Goal: Transaction & Acquisition: Purchase product/service

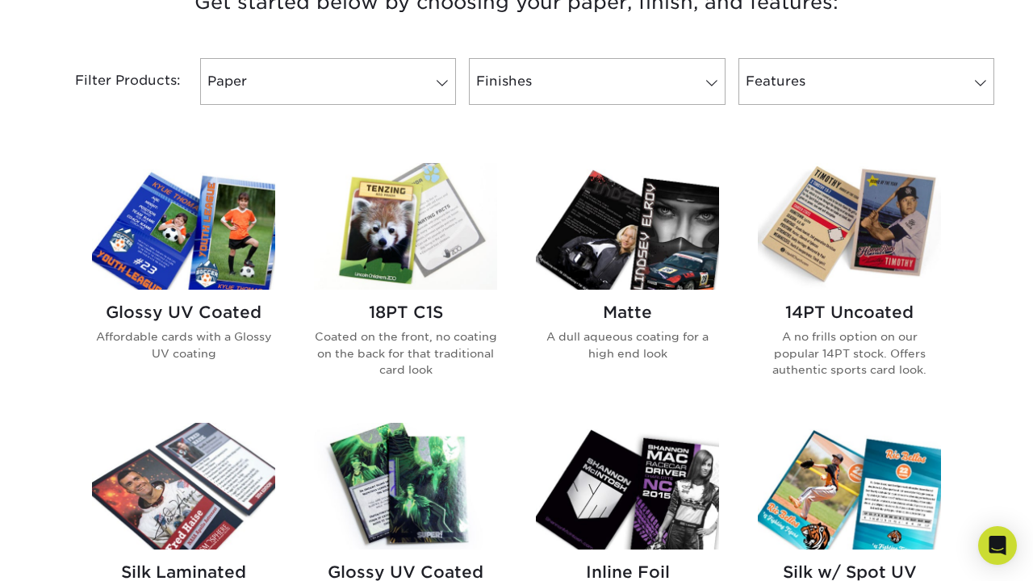
scroll to position [652, 0]
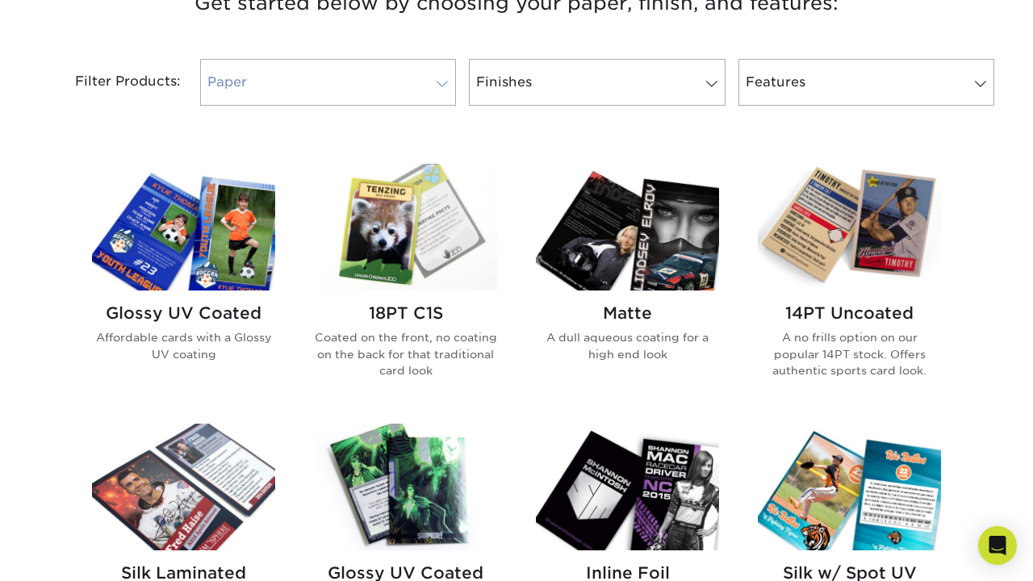
click at [387, 89] on link "Paper" at bounding box center [328, 82] width 256 height 47
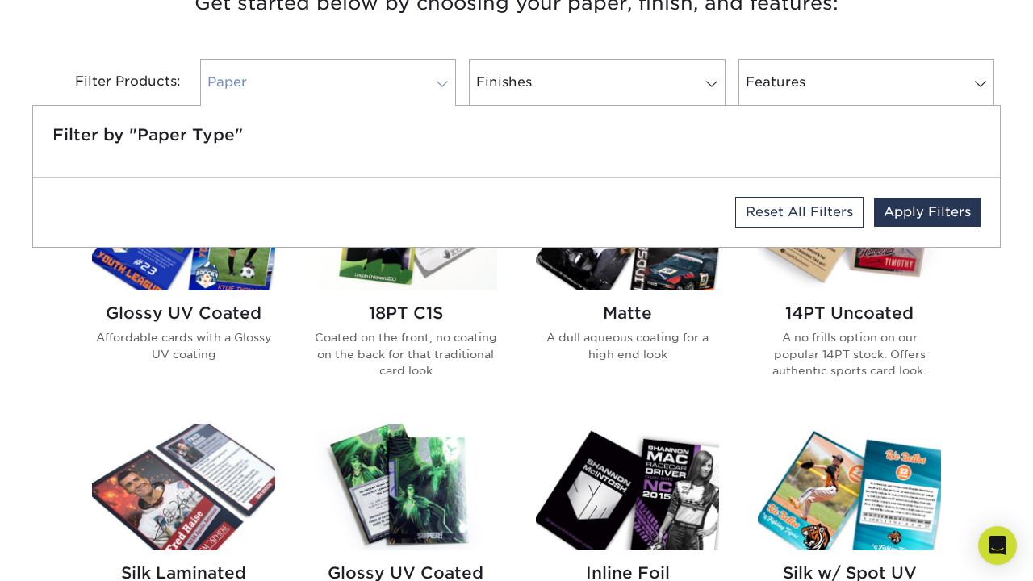
click at [387, 89] on link "Paper" at bounding box center [328, 82] width 256 height 47
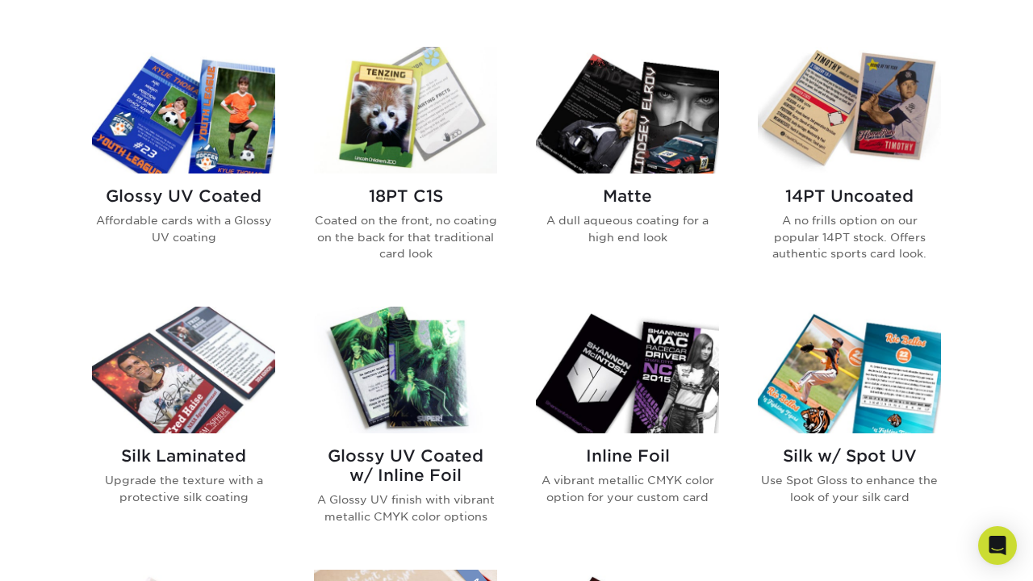
scroll to position [771, 0]
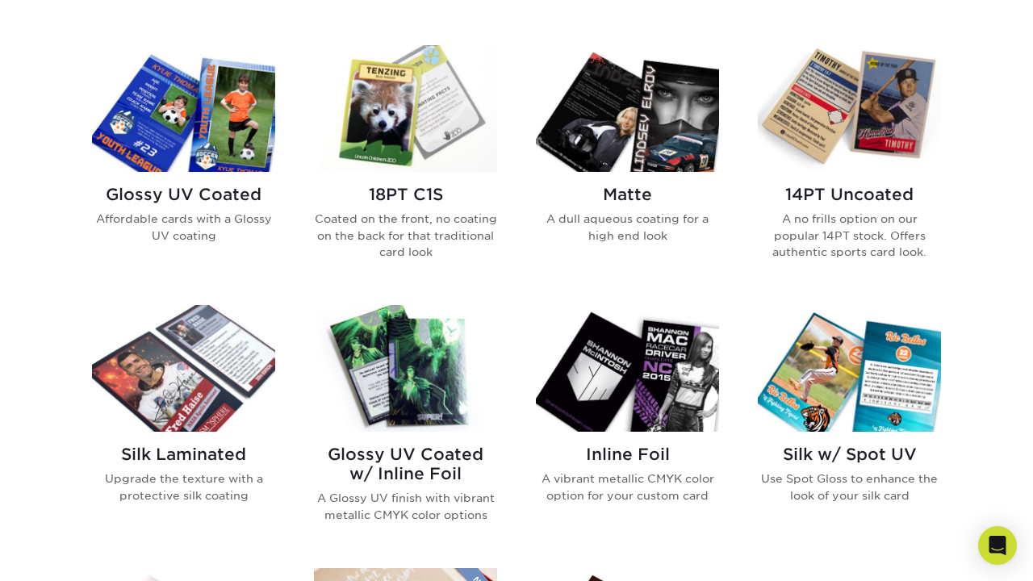
click at [410, 191] on h2 "18PT C1S" at bounding box center [405, 194] width 183 height 19
click at [212, 455] on h2 "Silk Laminated" at bounding box center [183, 454] width 183 height 19
click at [223, 193] on h2 "Glossy UV Coated" at bounding box center [183, 194] width 183 height 19
click at [866, 195] on h2 "14PT Uncoated" at bounding box center [849, 194] width 183 height 19
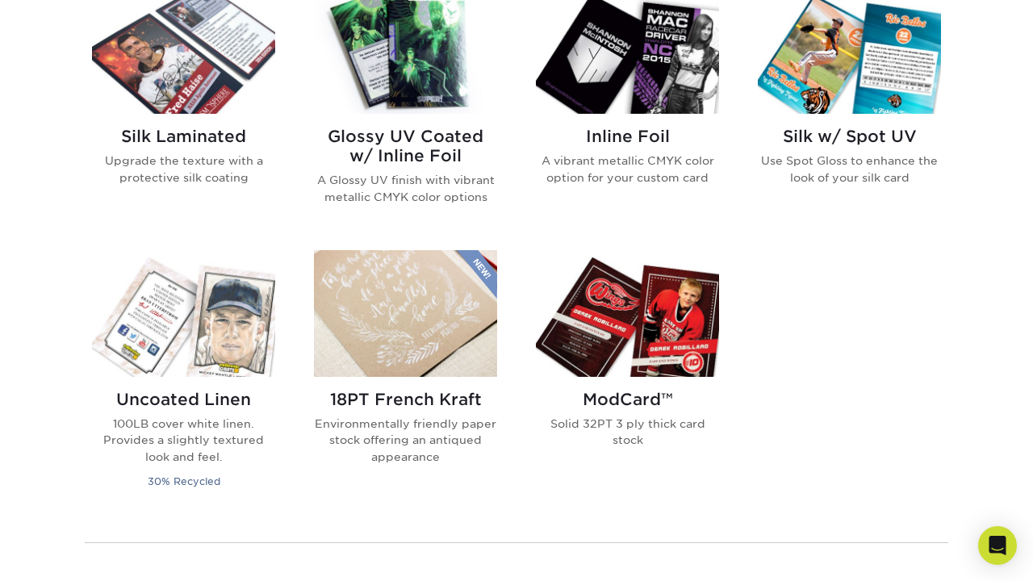
scroll to position [1091, 0]
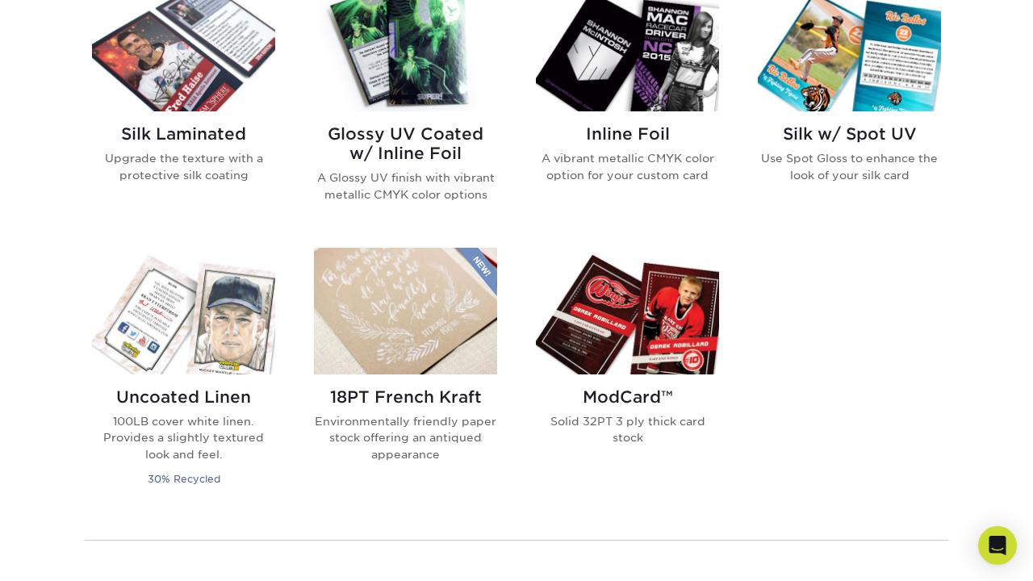
click at [407, 431] on p "Environmentally friendly paper stock offering an antiqued appearance" at bounding box center [405, 437] width 183 height 49
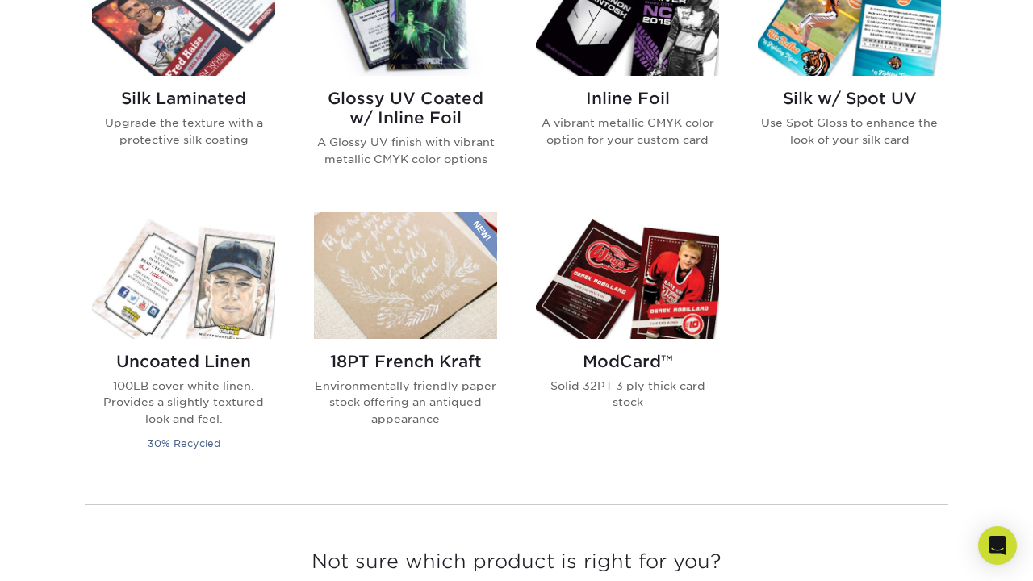
scroll to position [1129, 0]
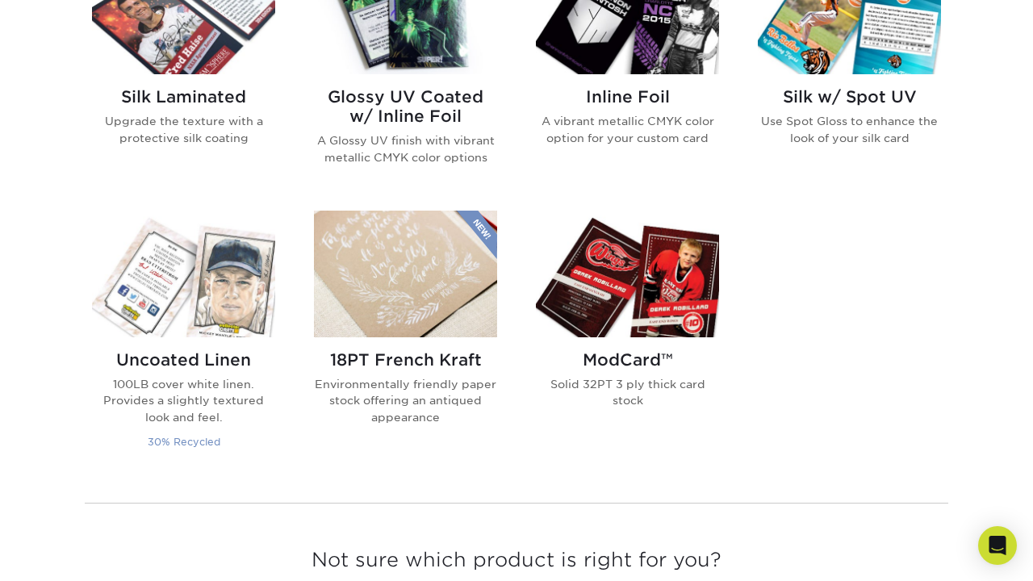
click at [160, 362] on h2 "Uncoated Linen" at bounding box center [183, 359] width 183 height 19
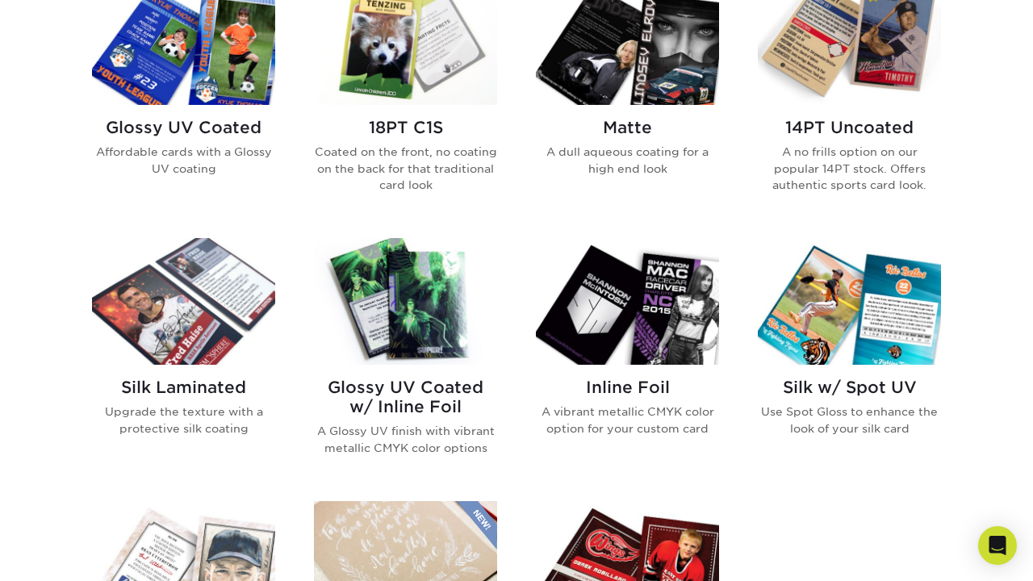
scroll to position [827, 0]
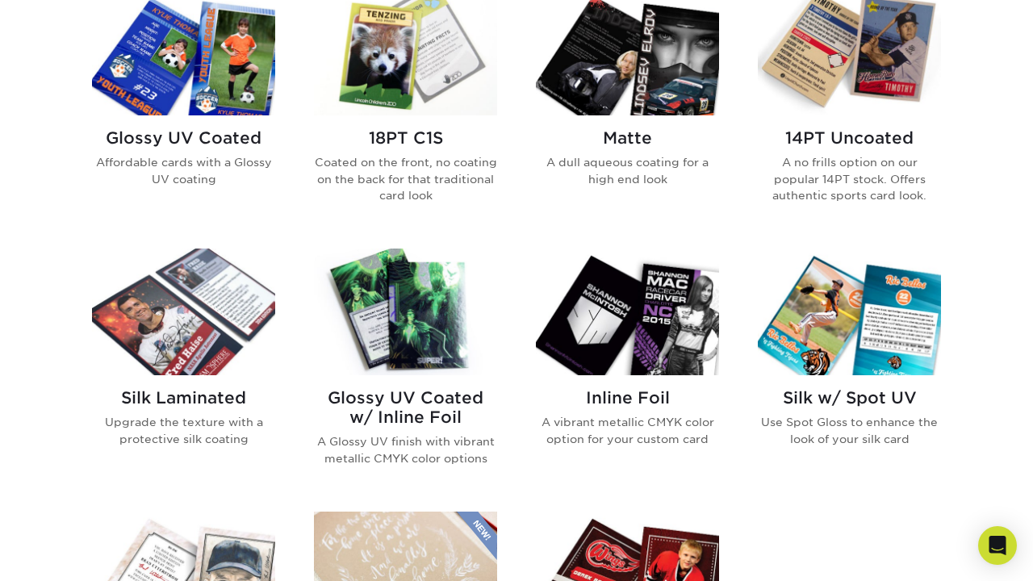
click at [819, 400] on h2 "Silk w/ Spot UV" at bounding box center [849, 397] width 183 height 19
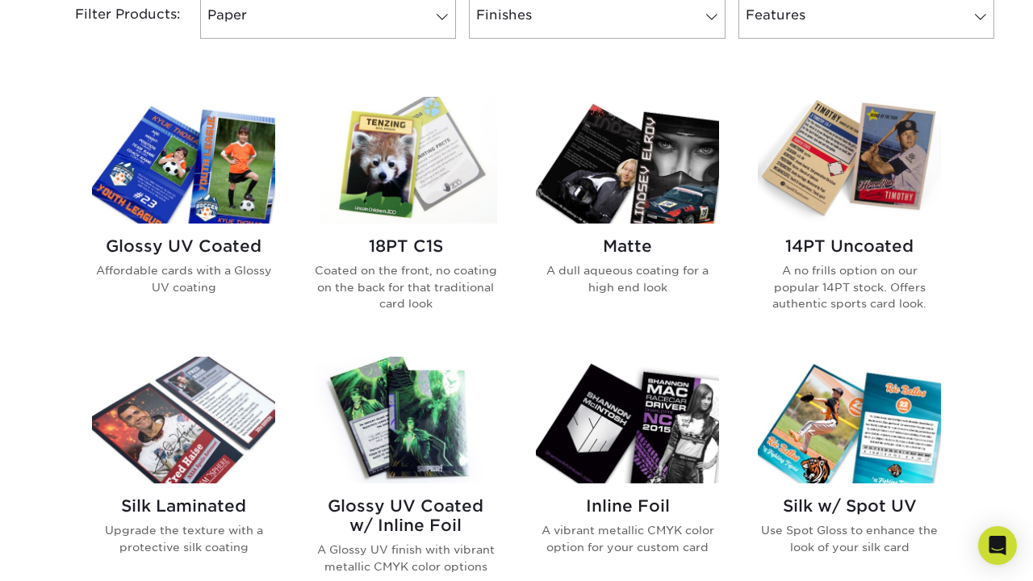
scroll to position [717, 0]
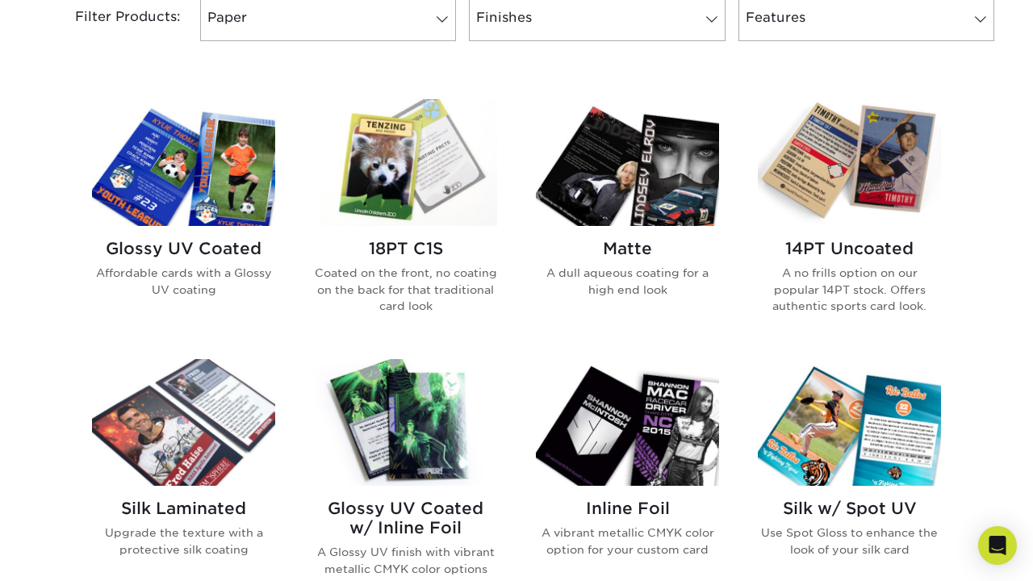
click at [211, 247] on h2 "Glossy UV Coated" at bounding box center [183, 248] width 183 height 19
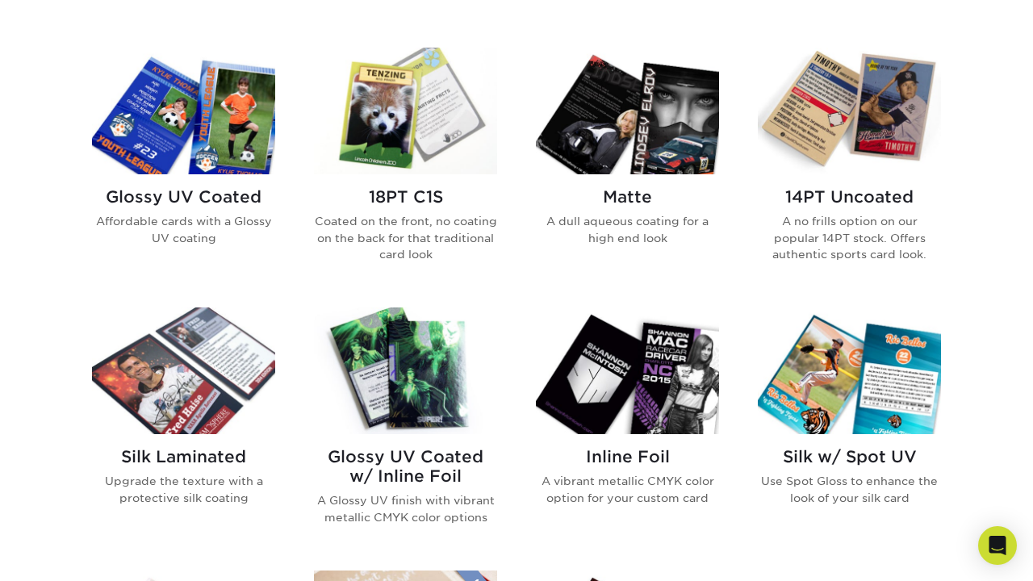
scroll to position [770, 0]
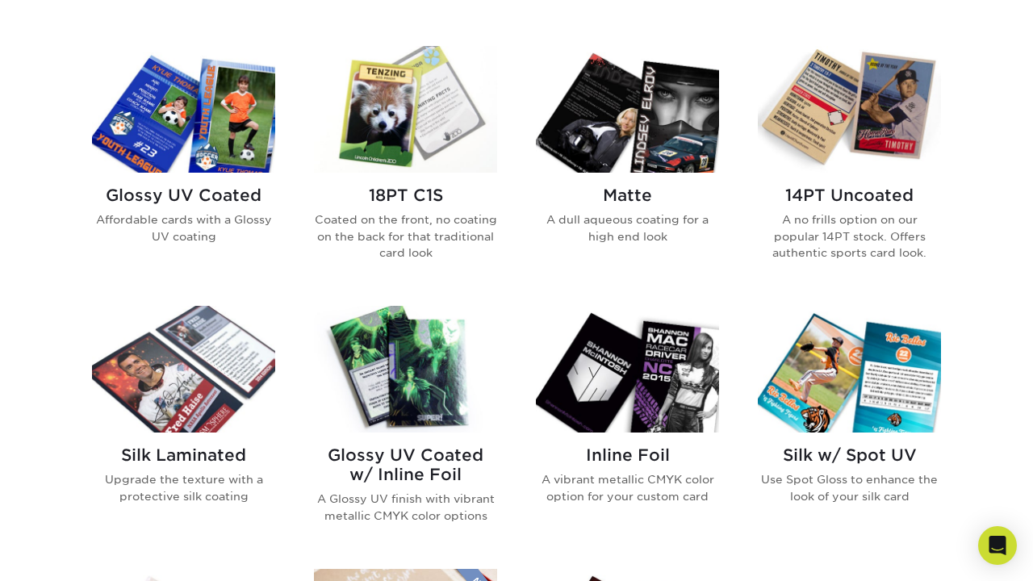
click at [221, 107] on img at bounding box center [183, 109] width 183 height 127
click at [391, 204] on h2 "18PT C1S" at bounding box center [405, 195] width 183 height 19
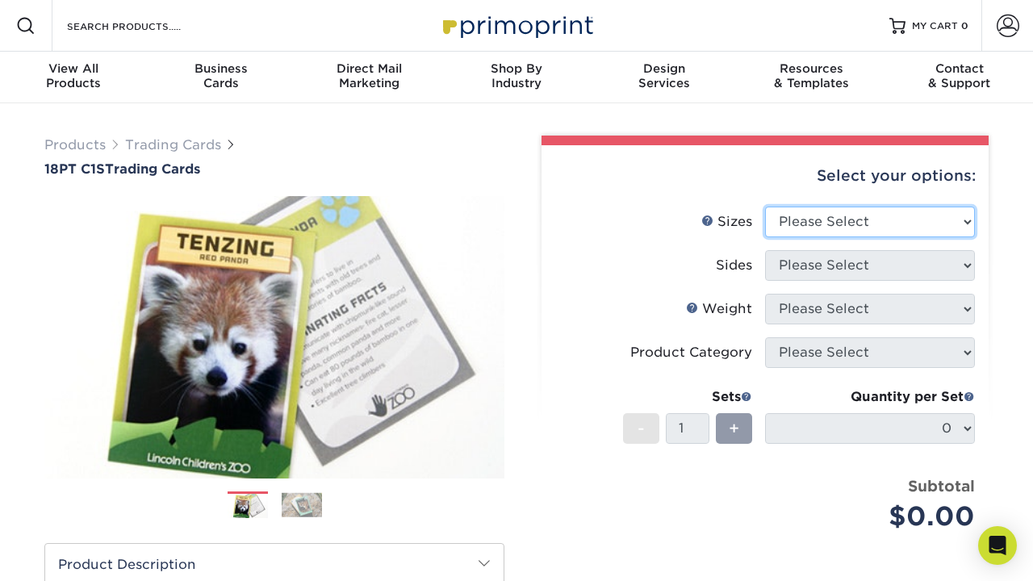
select select "2.50x3.50"
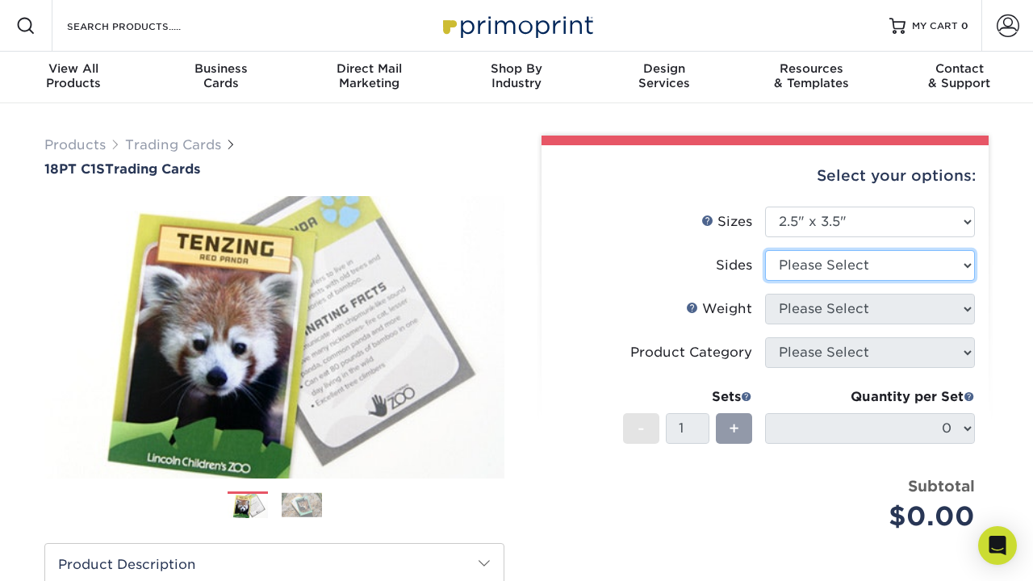
select select "13abbda7-1d64-4f25-8bb2-c179b224825d"
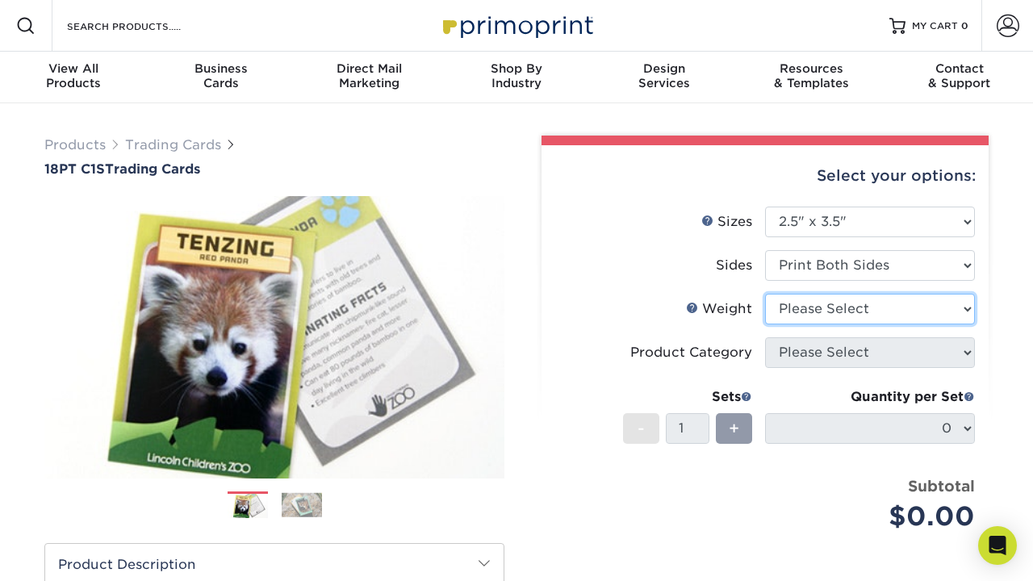
select select "18PTC1S"
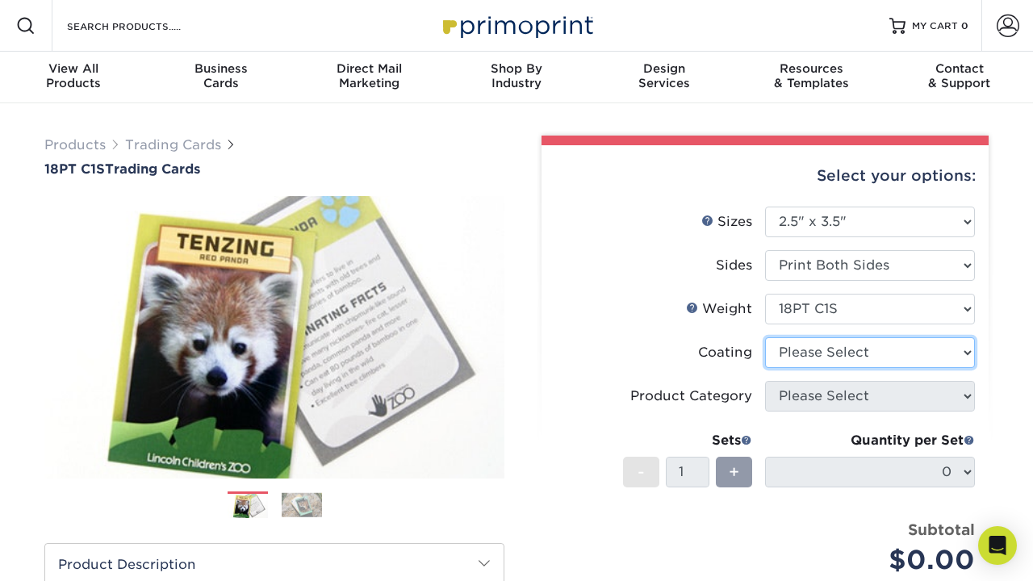
select select "3e7618de-abca-4bda-9f97-8b9129e913d8"
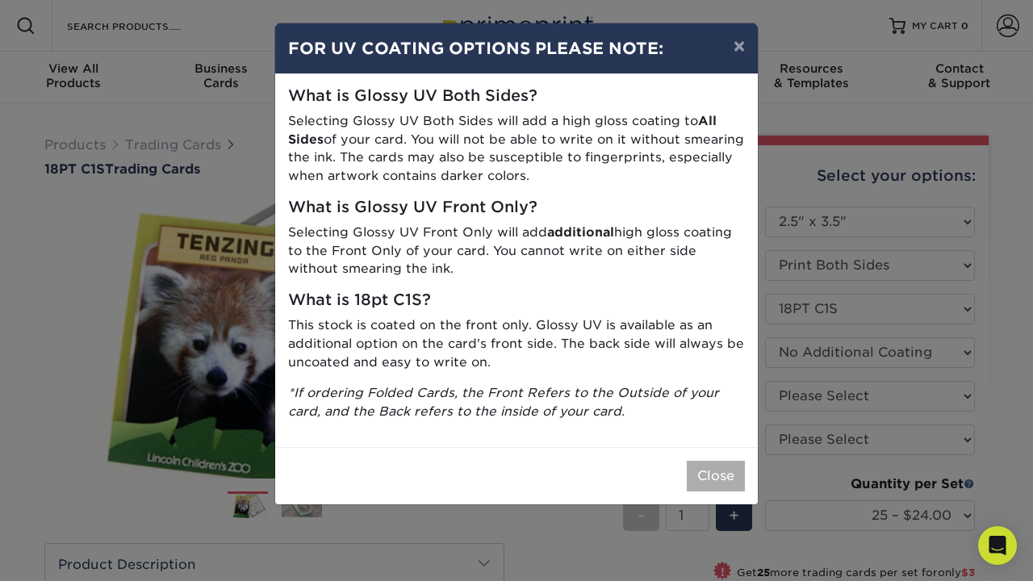
click at [717, 463] on button "Close" at bounding box center [716, 476] width 58 height 31
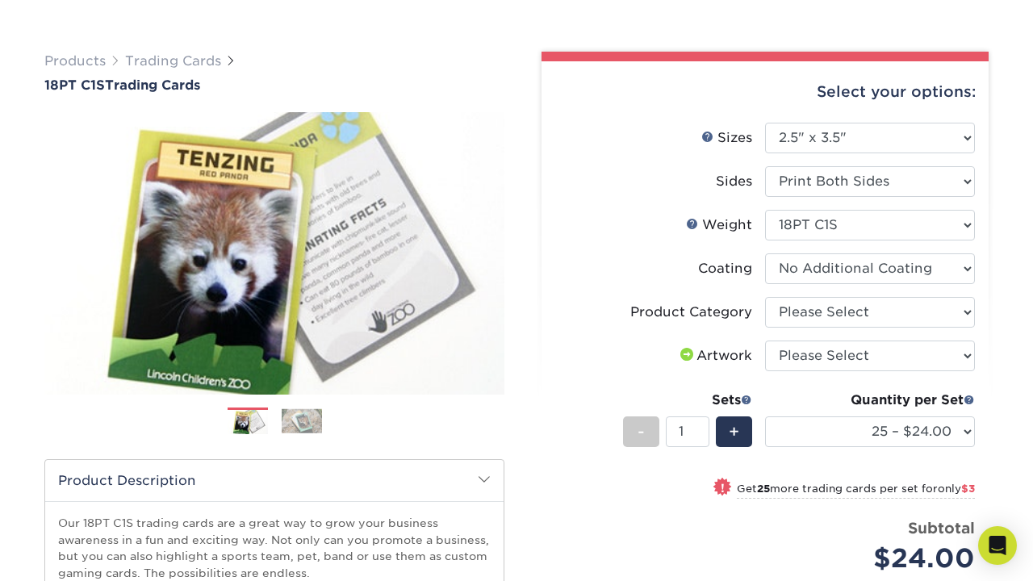
scroll to position [85, 0]
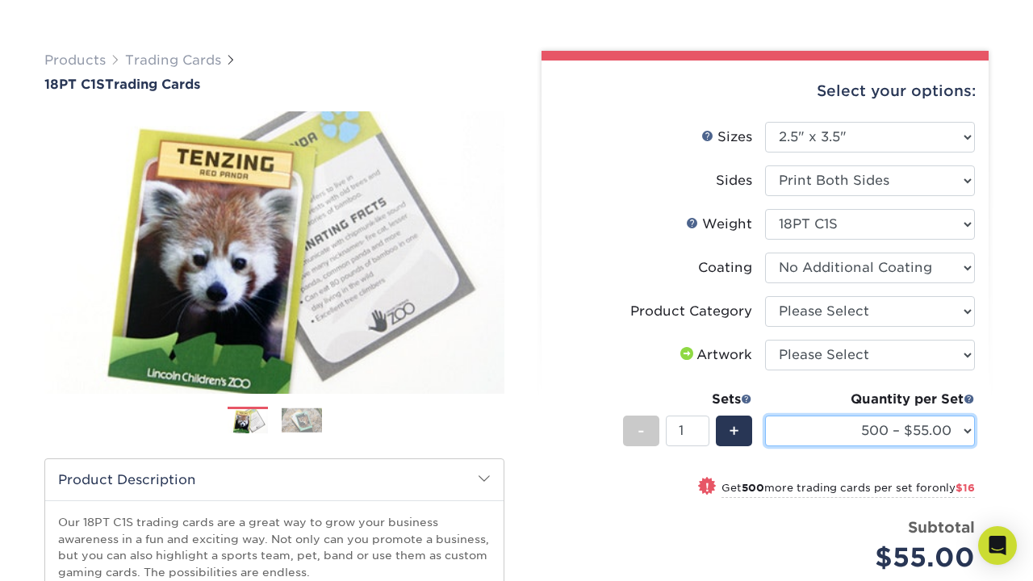
select select "250 – $45.00"
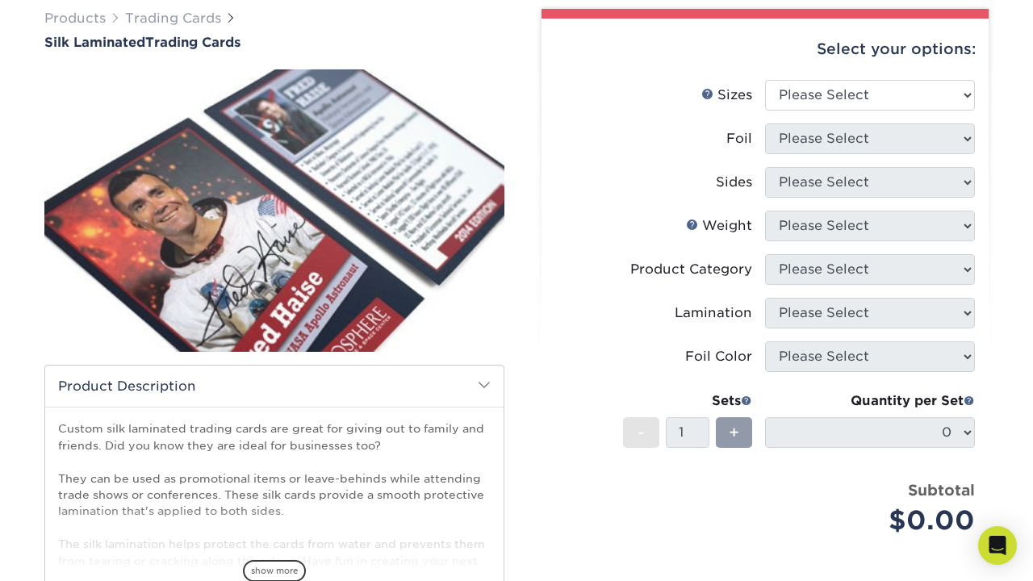
scroll to position [170, 0]
select select "2.50x3.50"
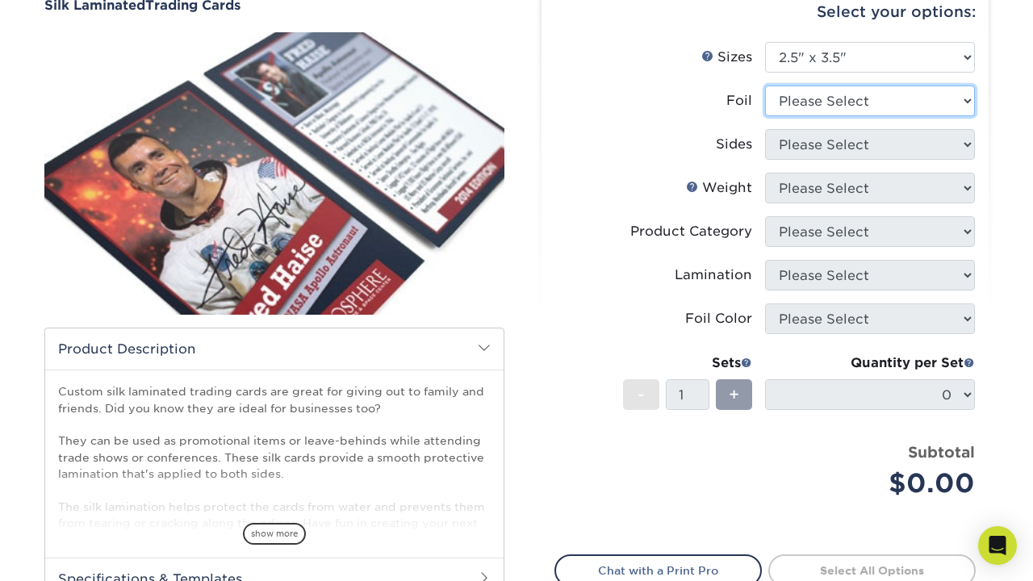
select select "0"
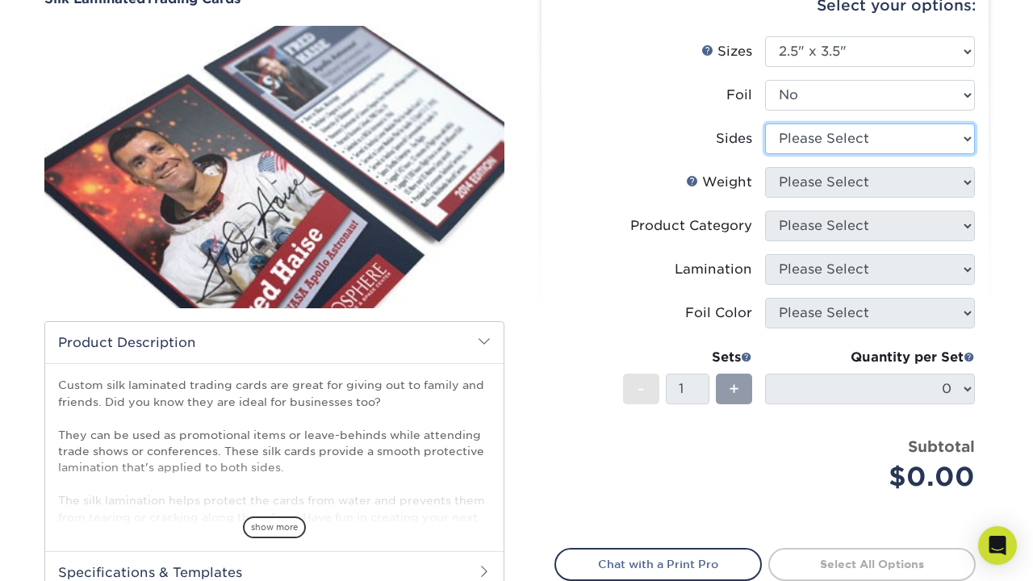
select select "13abbda7-1d64-4f25-8bb2-c179b224825d"
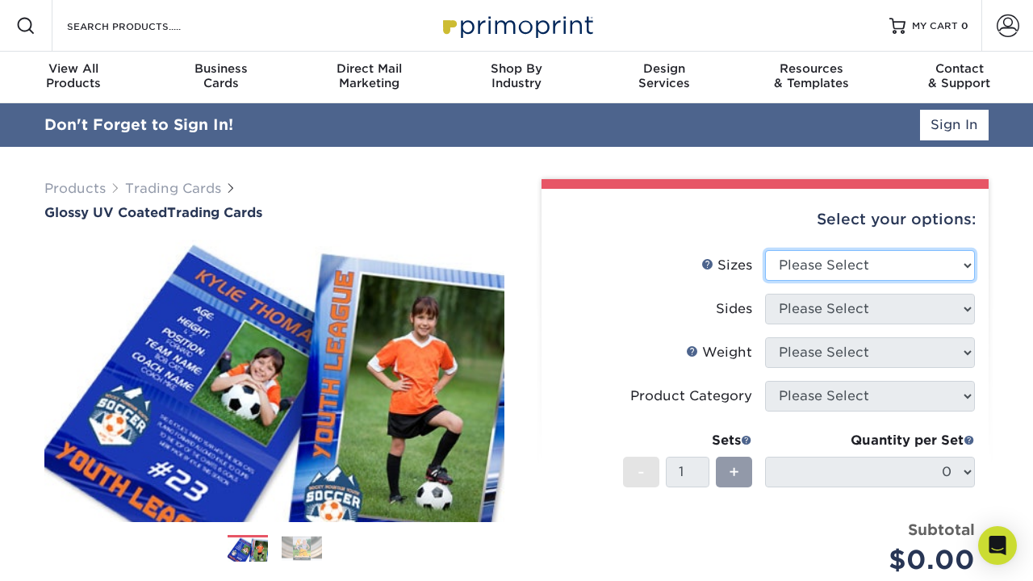
select select "2.50x3.50"
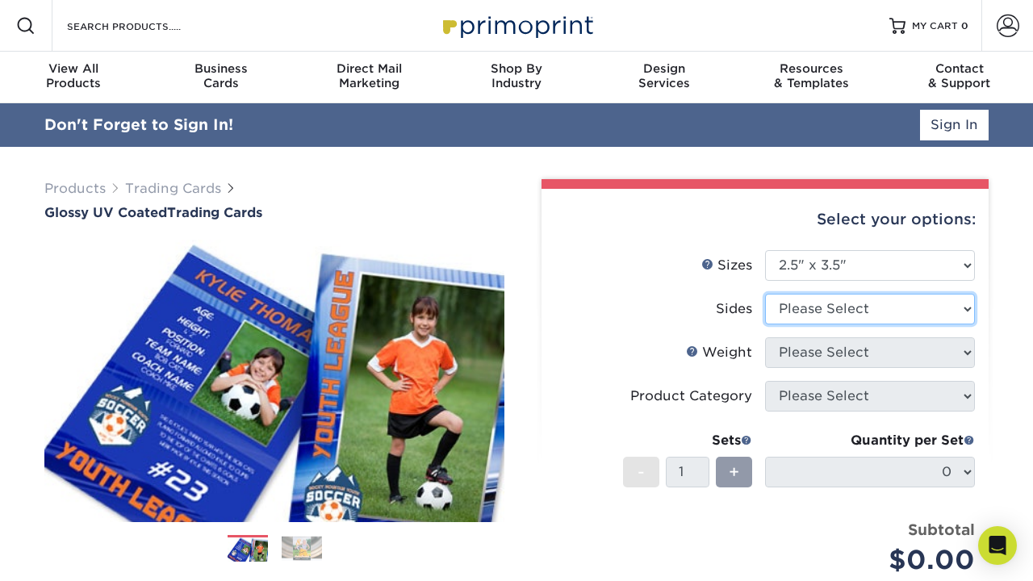
select select "13abbda7-1d64-4f25-8bb2-c179b224825d"
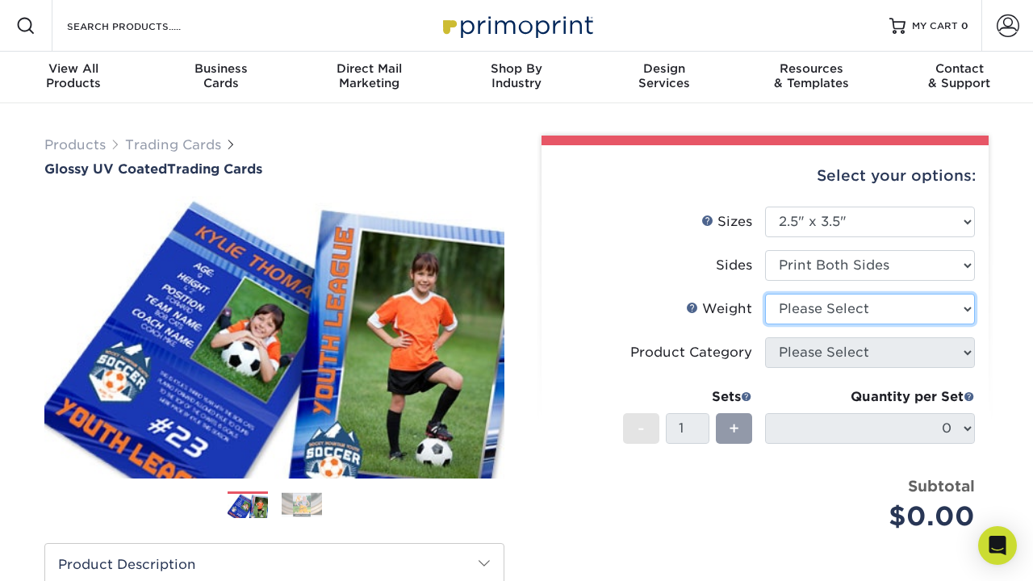
select select "18PTC1S"
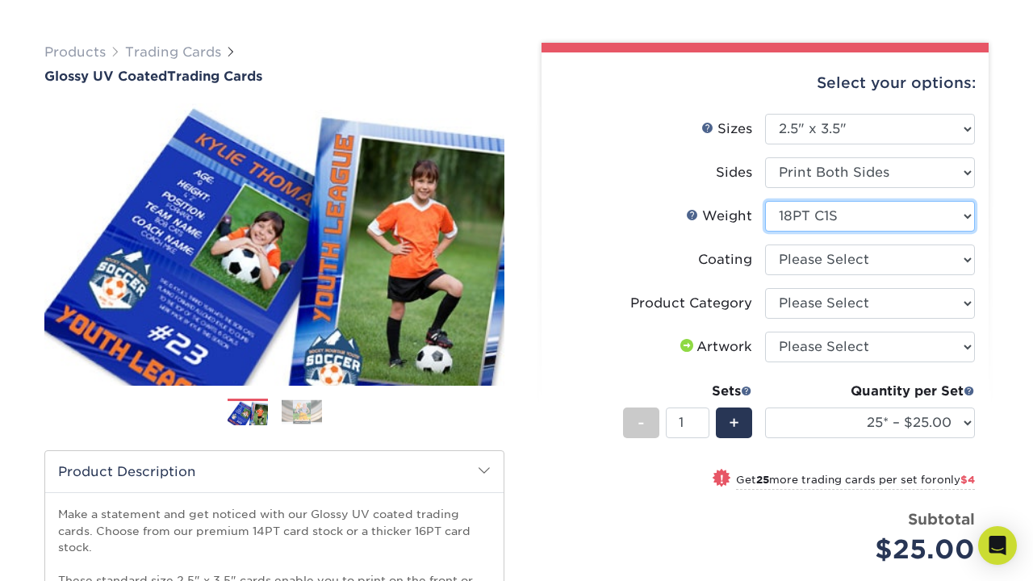
scroll to position [102, 0]
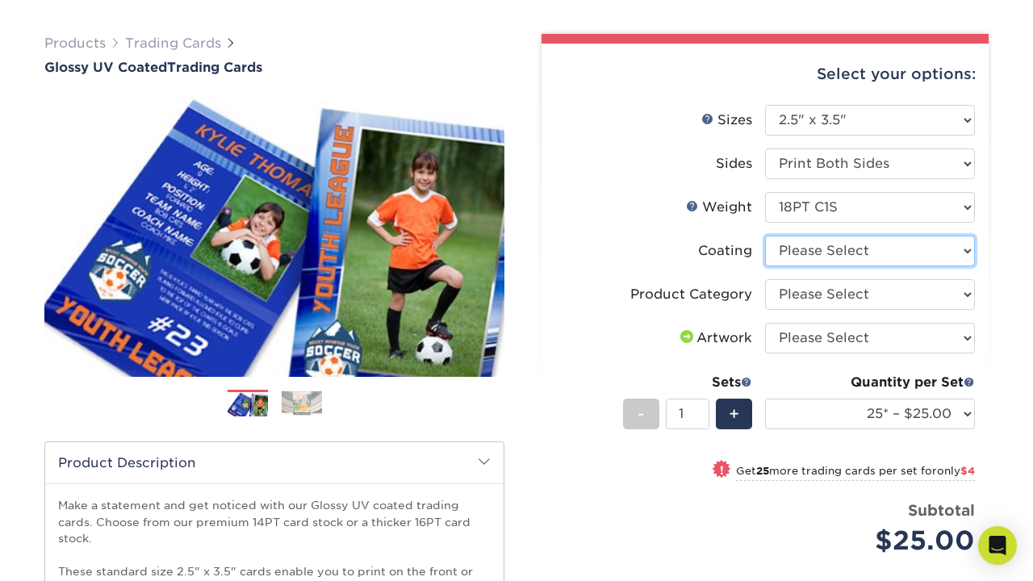
select select "1e8116af-acfc-44b1-83dc-8181aa338834"
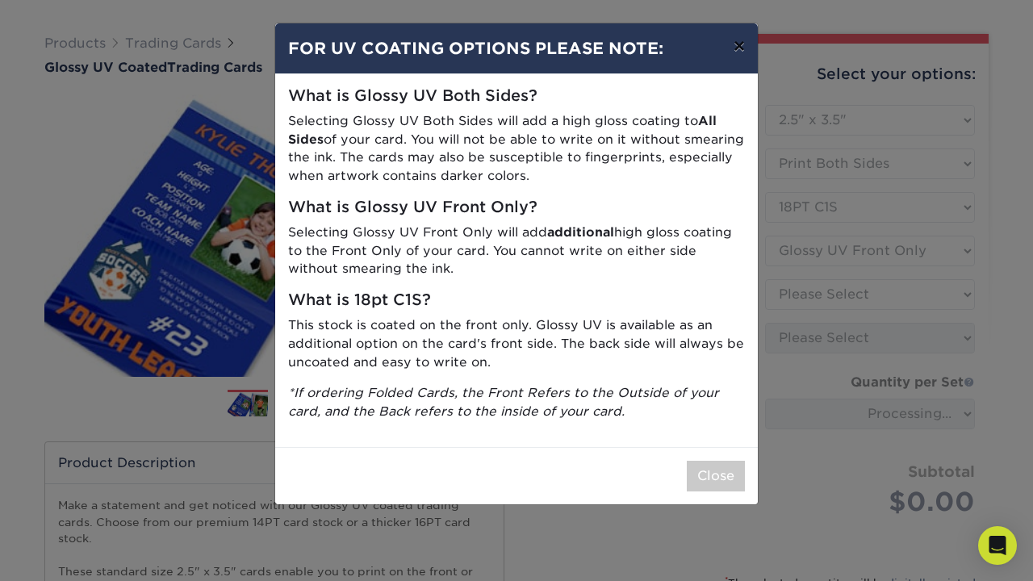
click at [734, 47] on button "×" at bounding box center [739, 45] width 37 height 45
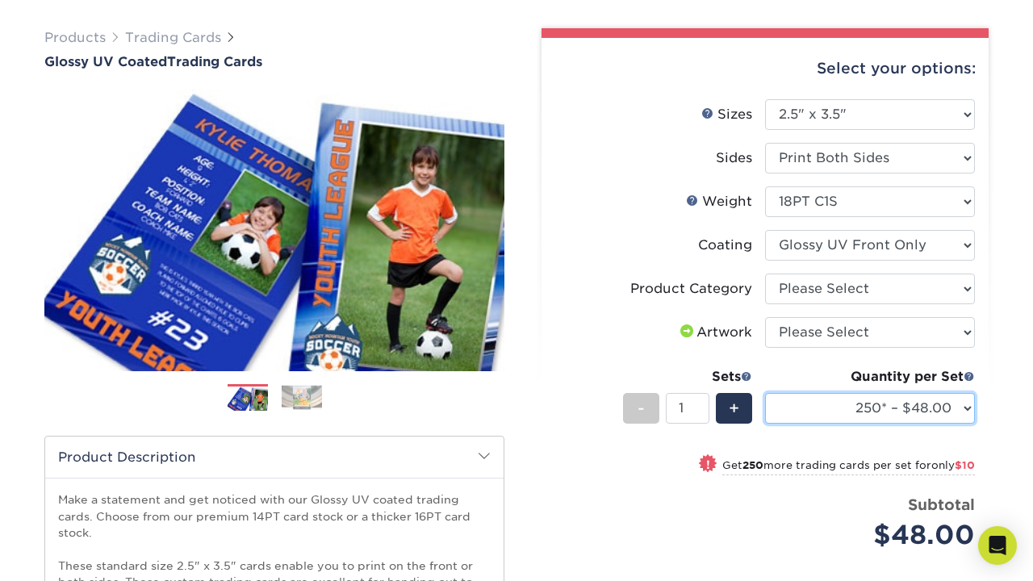
scroll to position [109, 0]
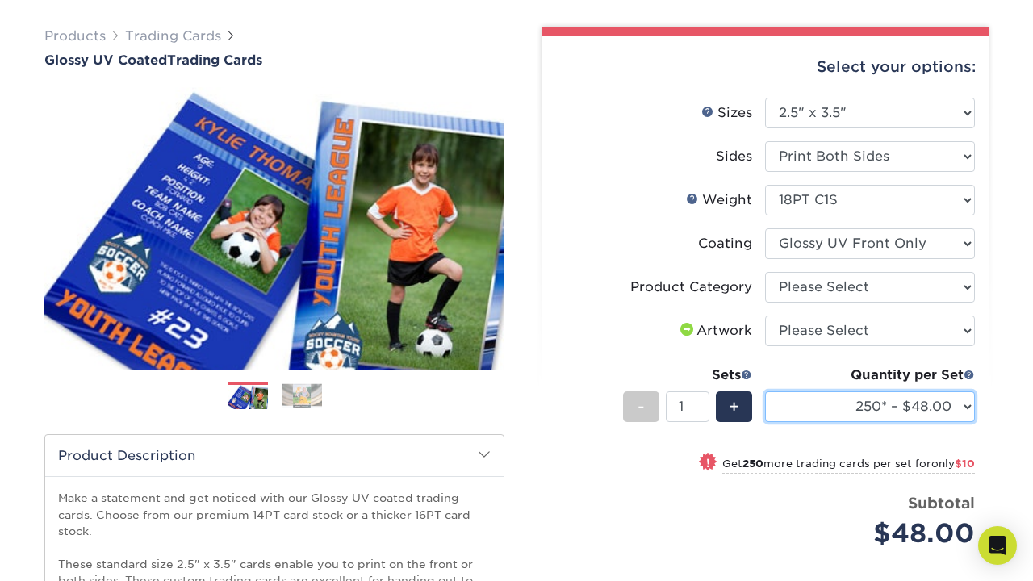
select select "500 – $58.00"
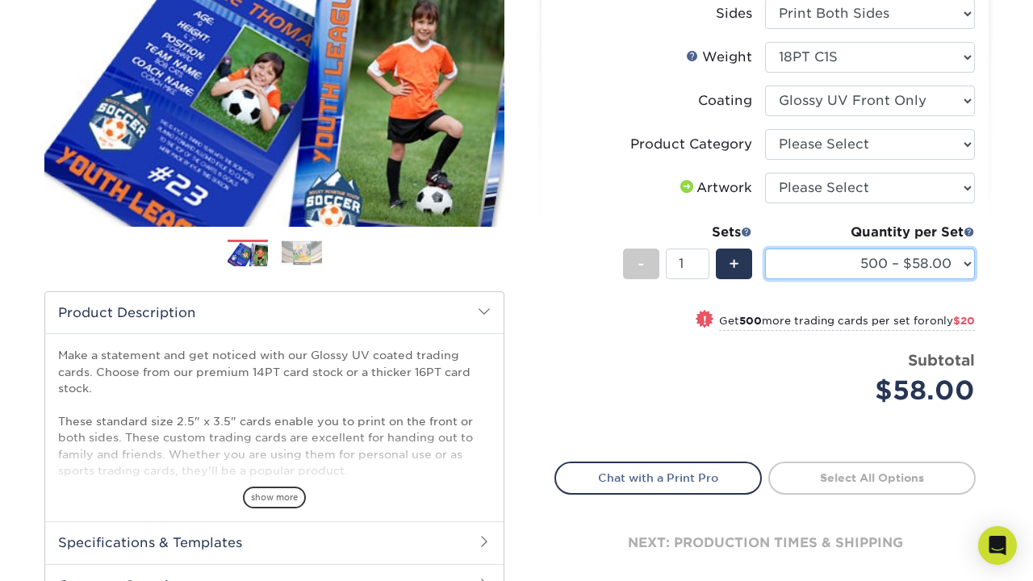
scroll to position [266, 0]
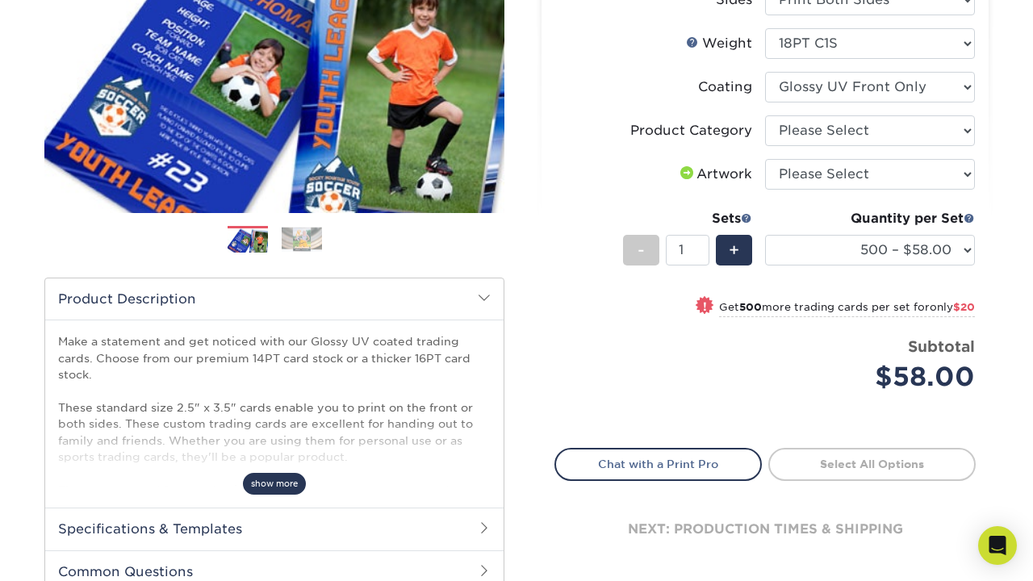
click at [291, 484] on span "show more" at bounding box center [274, 484] width 63 height 22
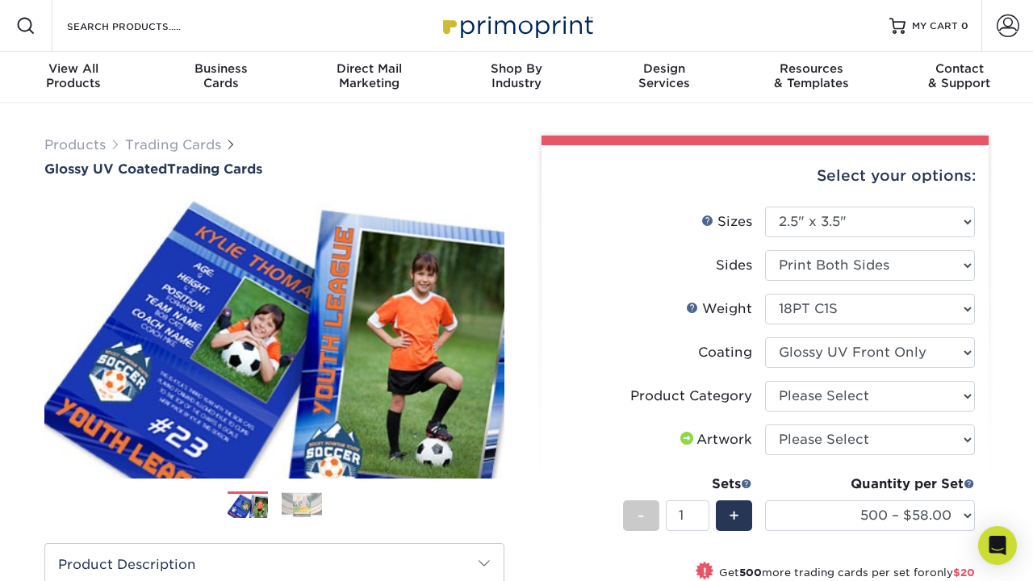
scroll to position [0, 0]
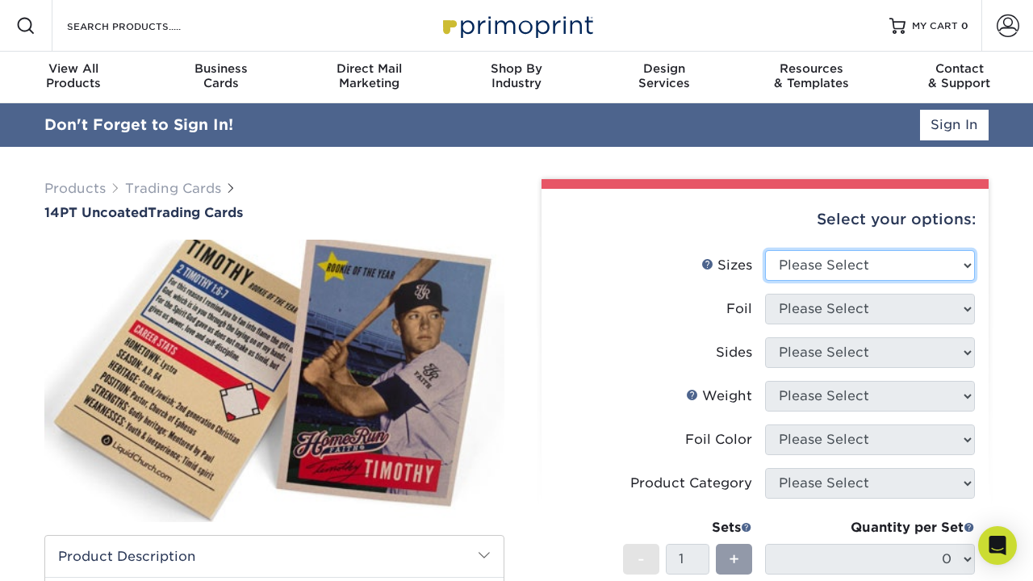
select select "2.50x3.50"
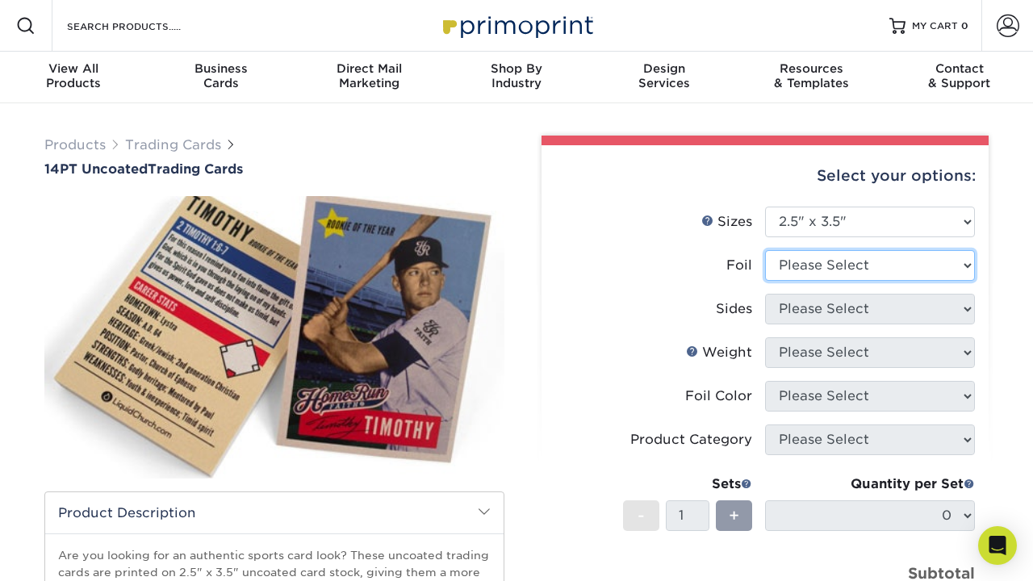
select select "0"
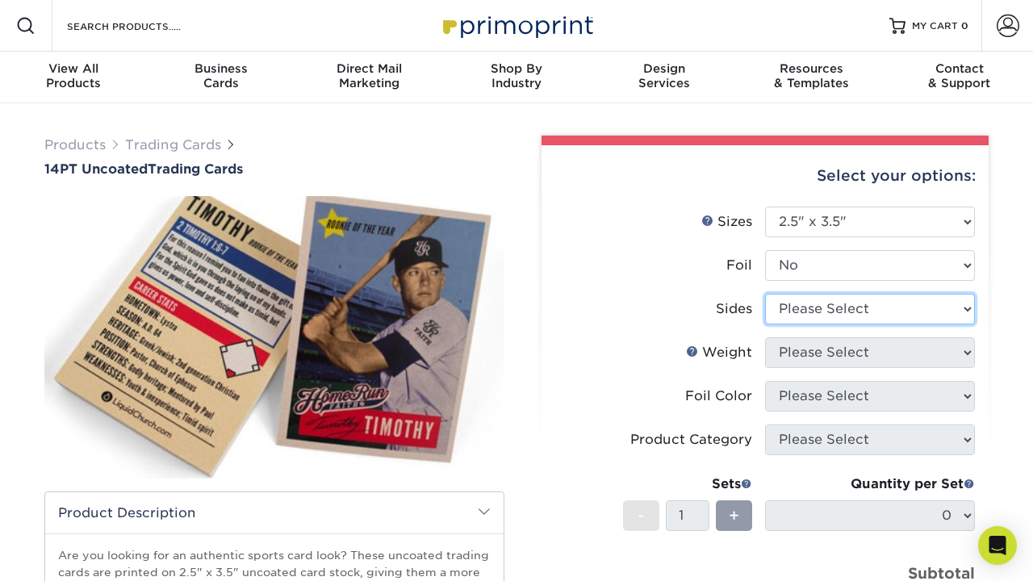
select select "13abbda7-1d64-4f25-8bb2-c179b224825d"
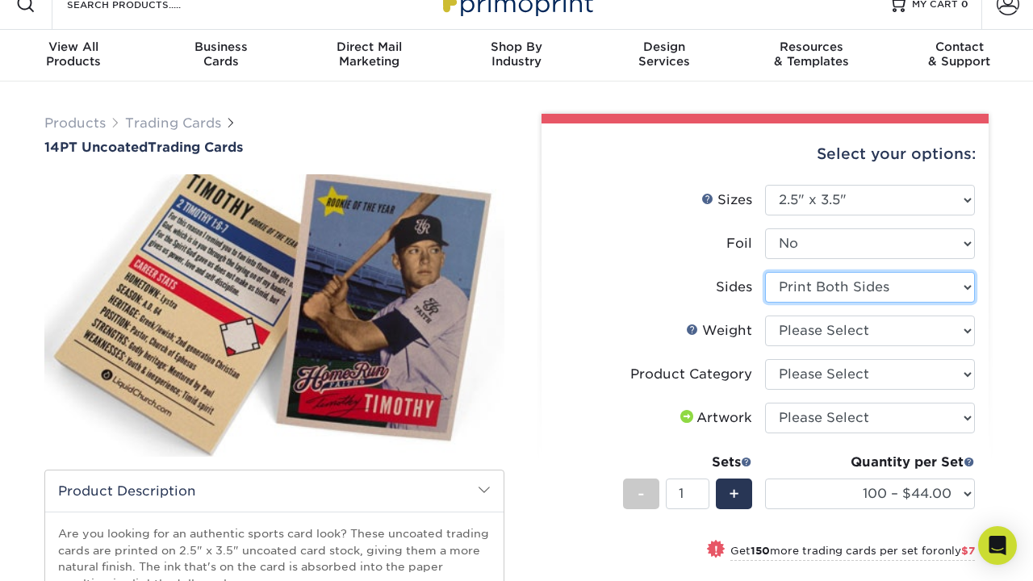
scroll to position [35, 0]
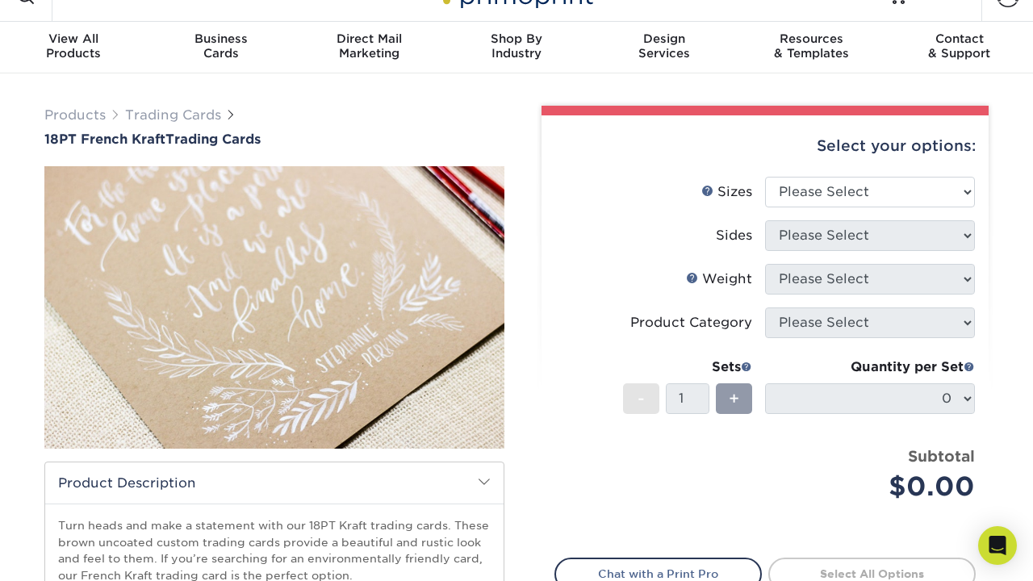
scroll to position [31, 0]
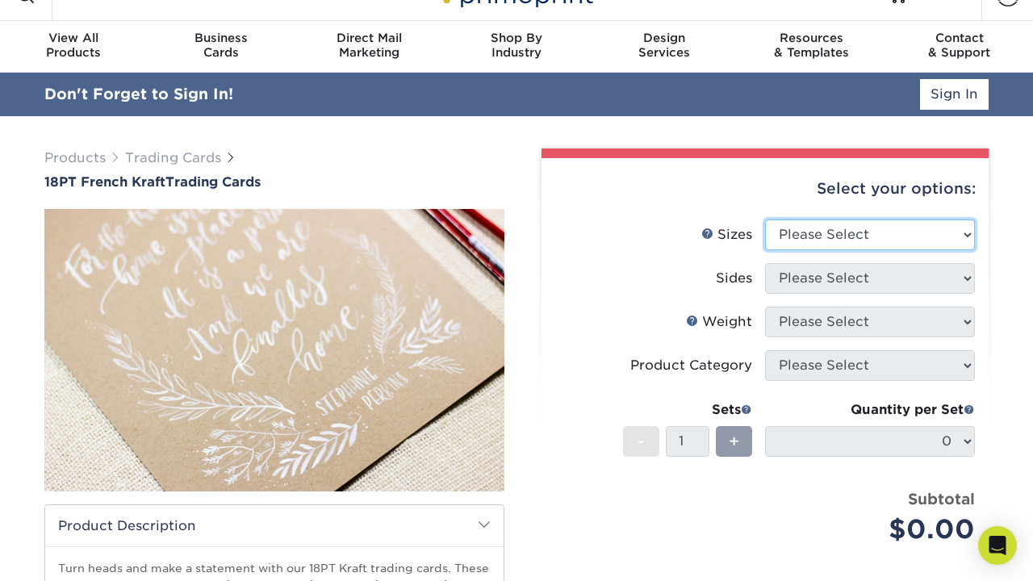
select select "2.50x3.50"
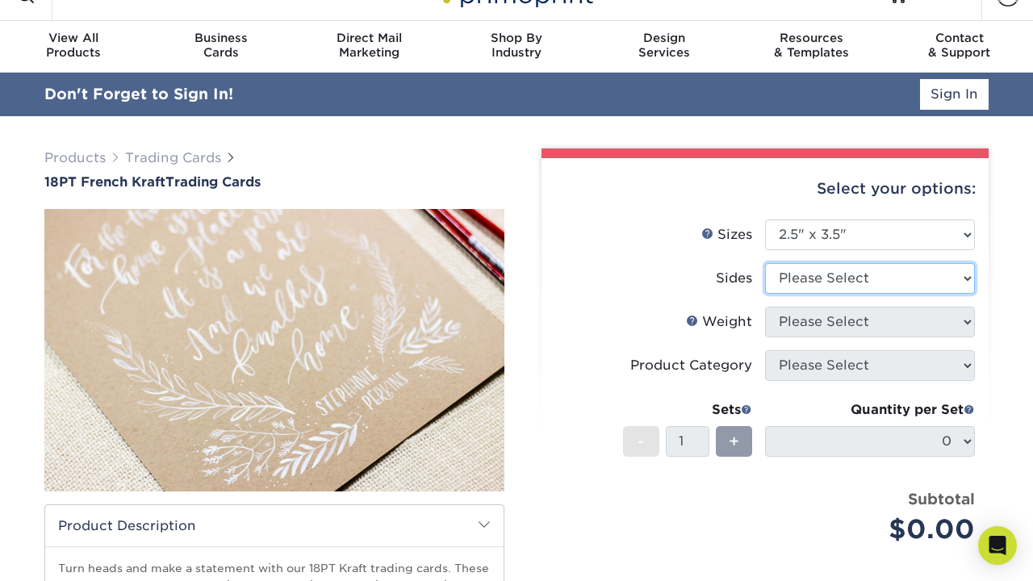
select select "13abbda7-1d64-4f25-8bb2-c179b224825d"
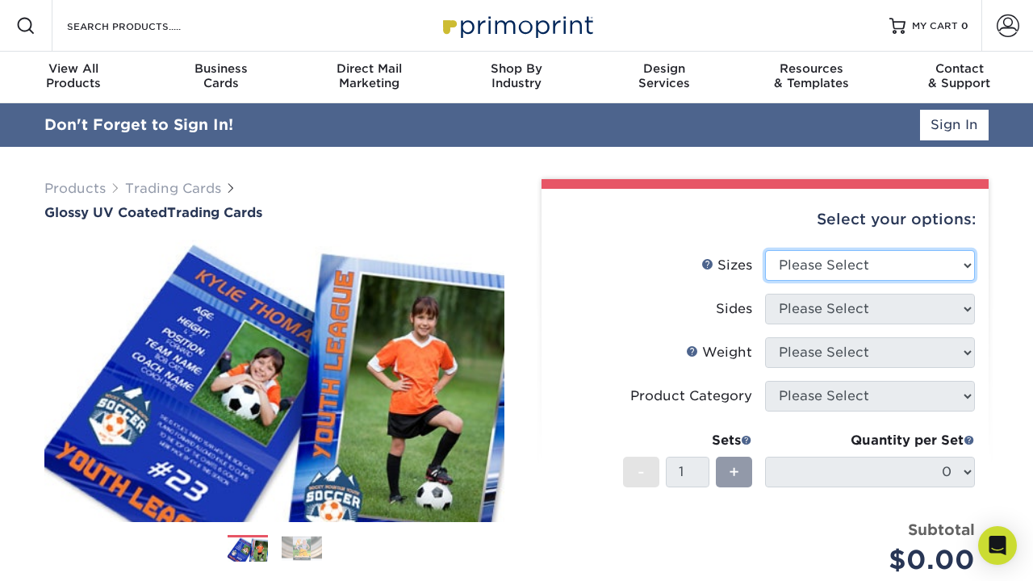
select select "2.50x3.50"
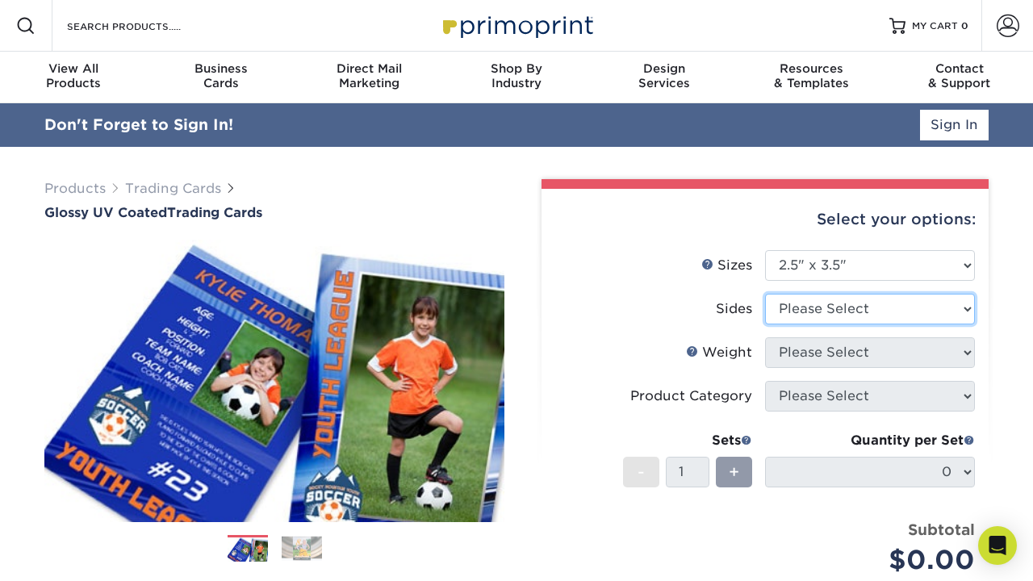
select select "13abbda7-1d64-4f25-8bb2-c179b224825d"
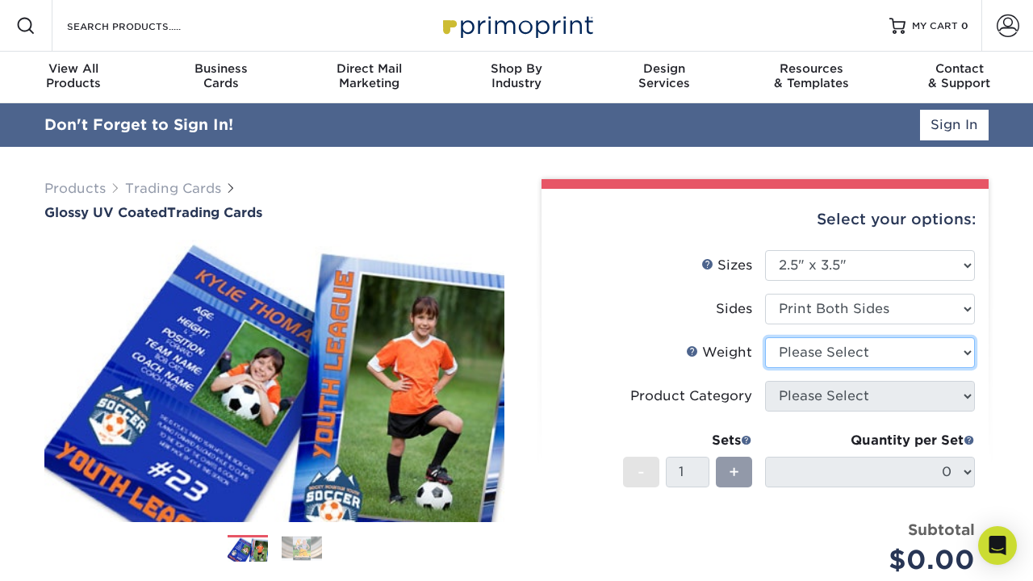
select select "16PT"
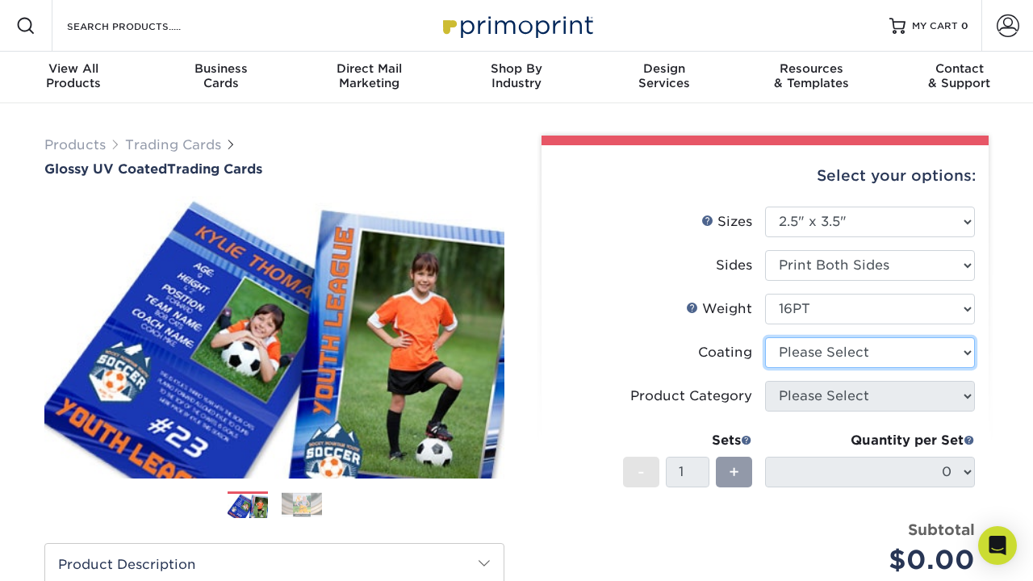
select select "ae367451-b2b8-45df-a344-0f05b6a12993"
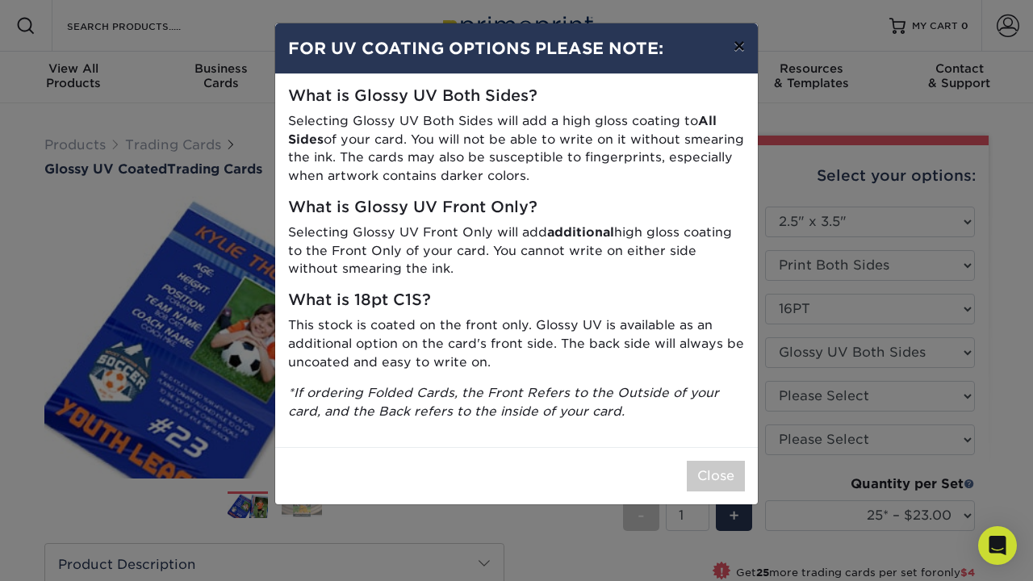
click at [735, 45] on button "×" at bounding box center [739, 45] width 37 height 45
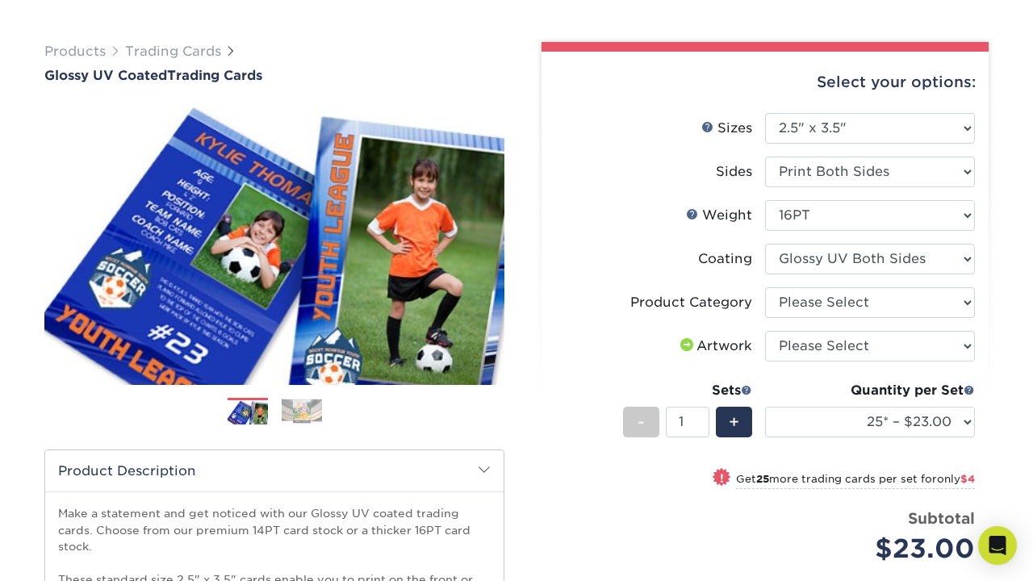
scroll to position [101, 0]
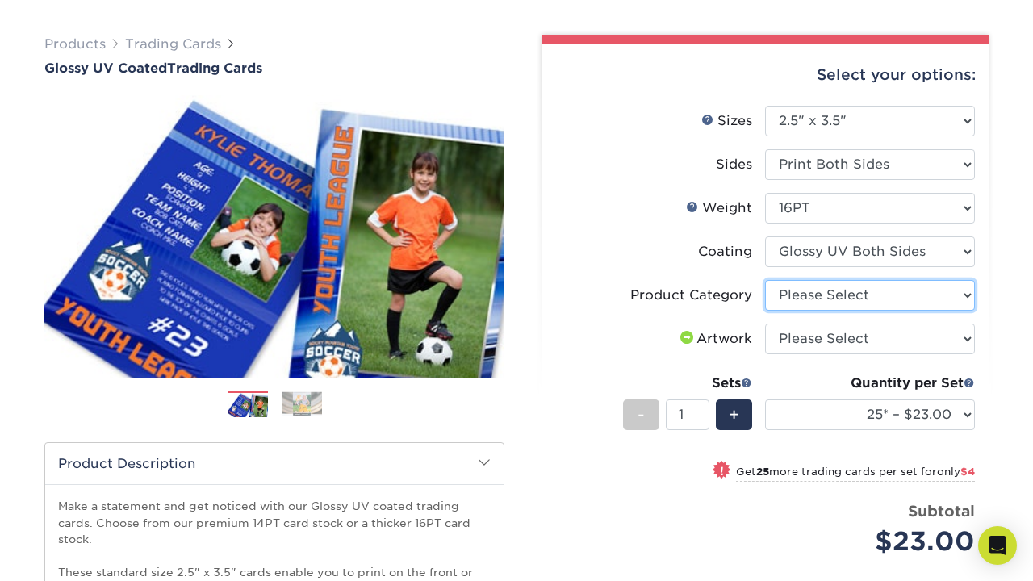
select select "c2f9bce9-36c2-409d-b101-c29d9d031e18"
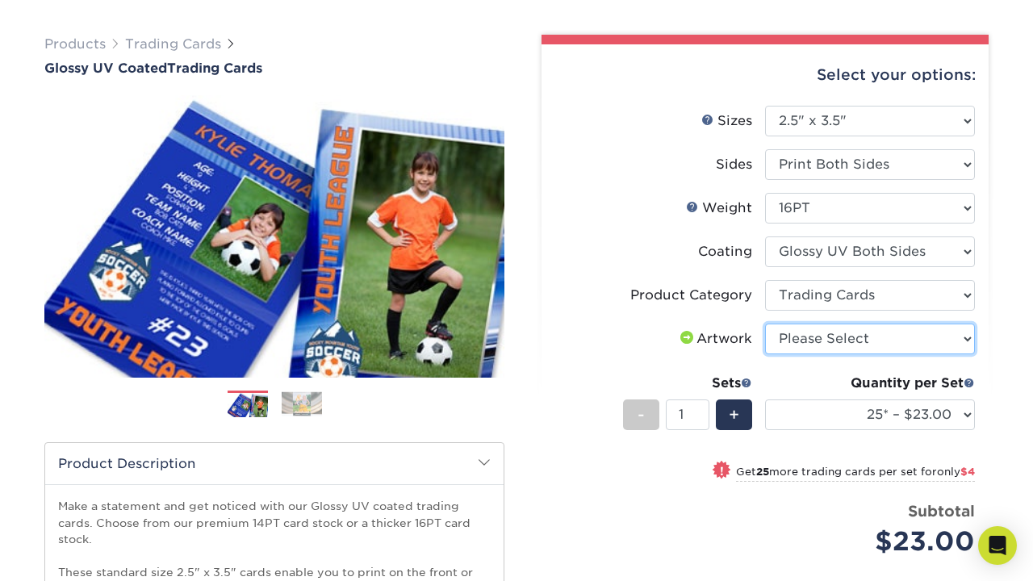
select select "upload"
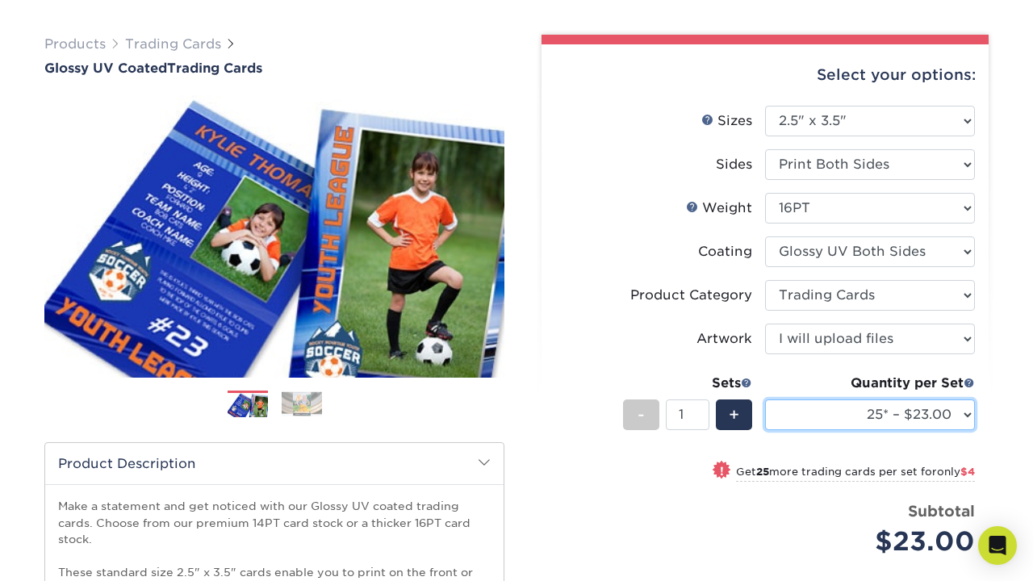
select select "250* – $47.00"
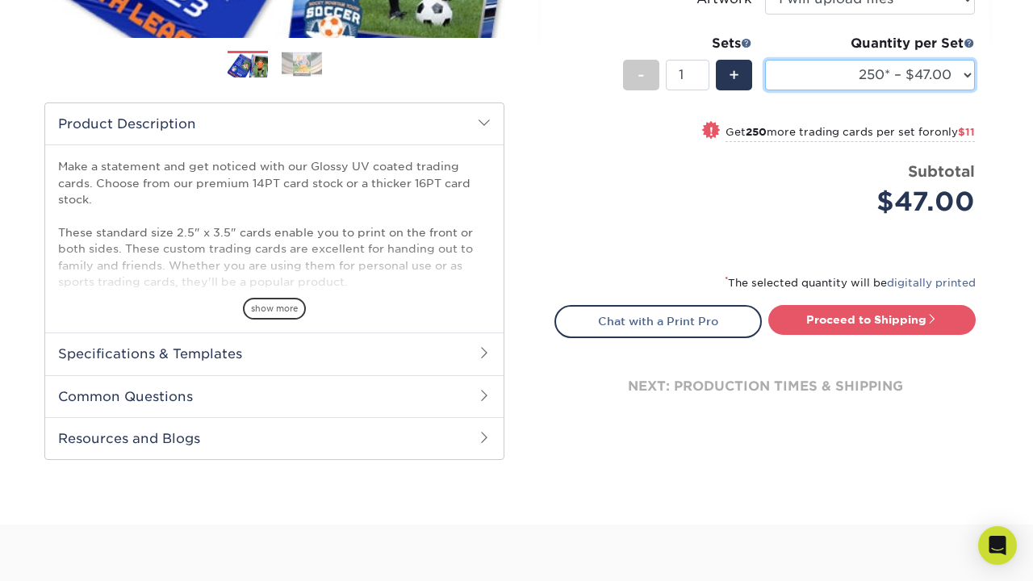
scroll to position [440, 0]
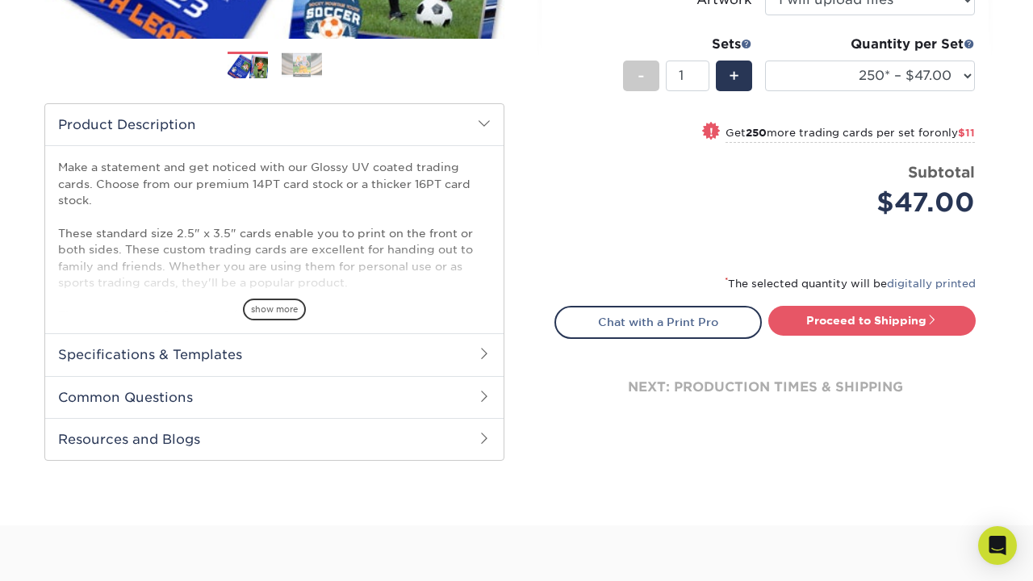
click at [208, 392] on h2 "Common Questions" at bounding box center [274, 397] width 459 height 42
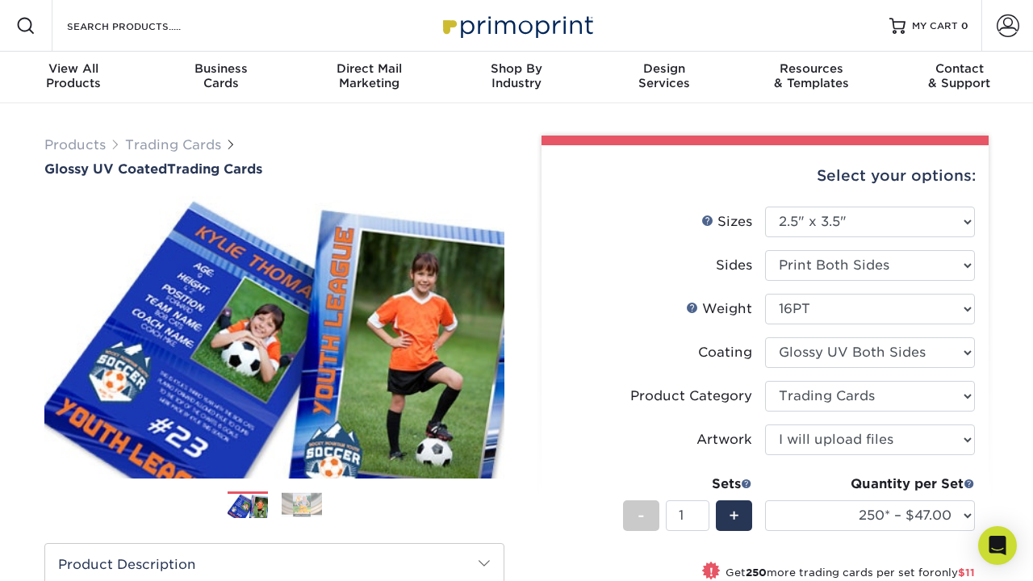
scroll to position [0, 0]
select select "18PTC1S"
select select "-1"
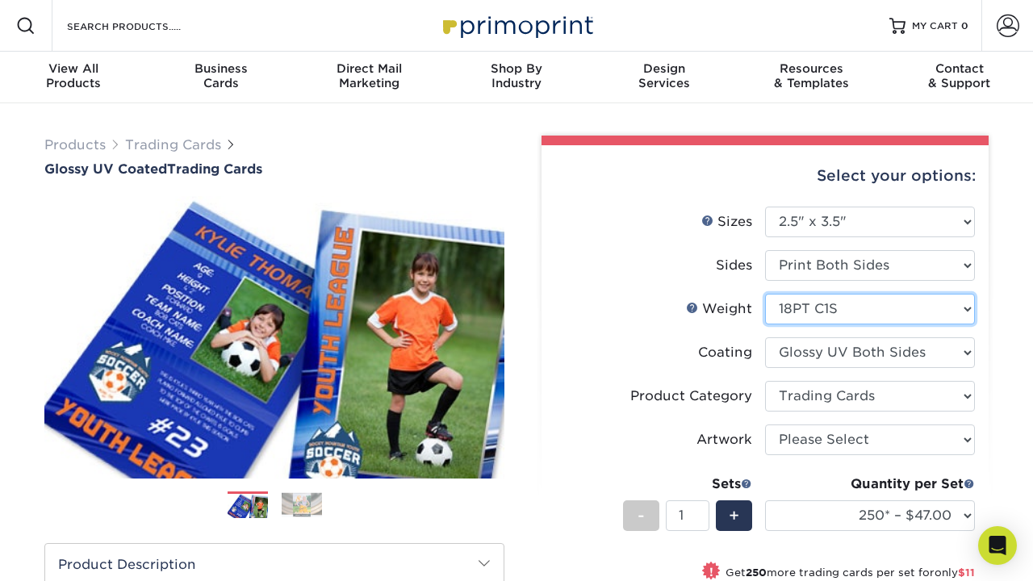
select select "-1"
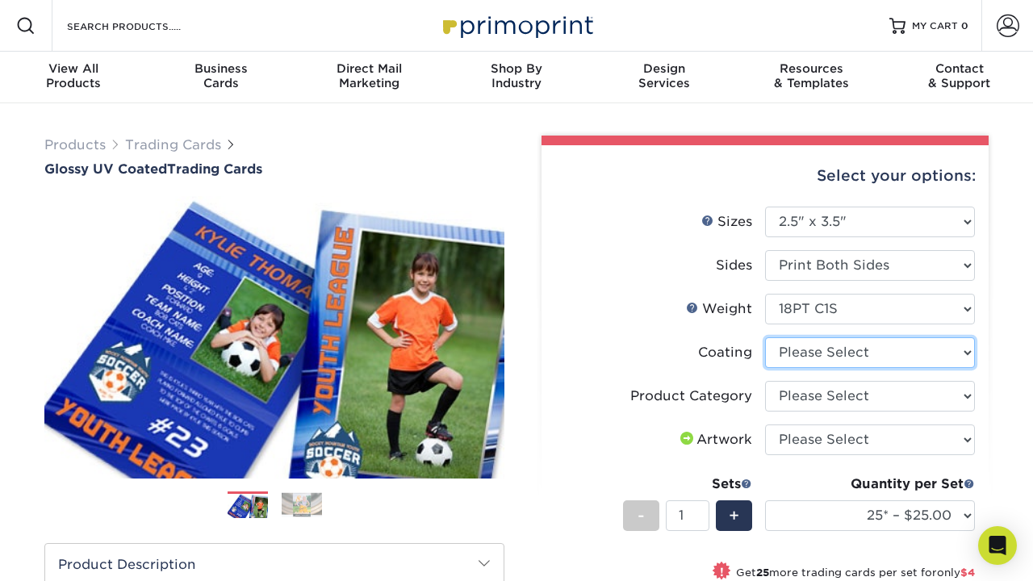
select select "1e8116af-acfc-44b1-83dc-8181aa338834"
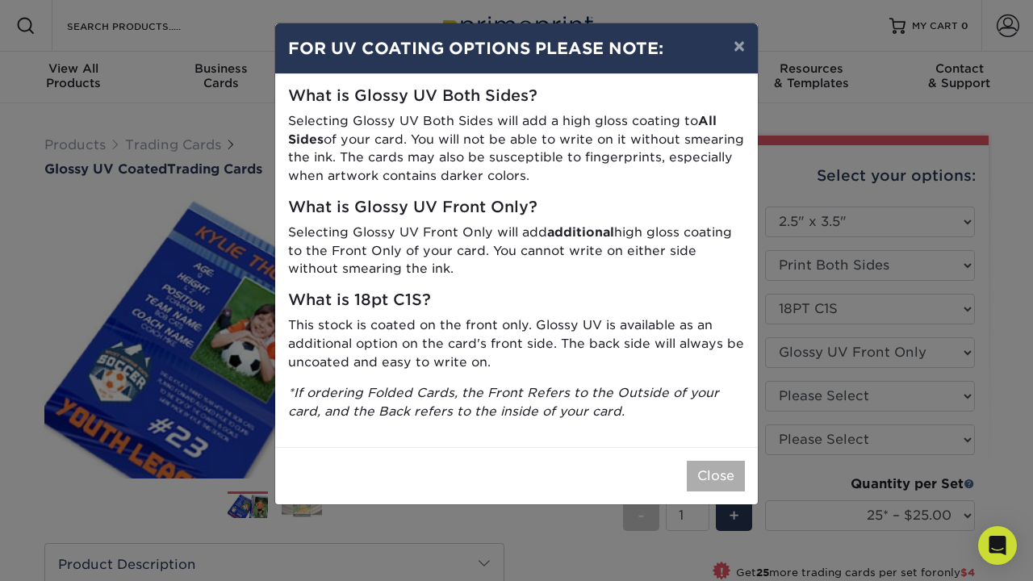
click at [707, 467] on button "Close" at bounding box center [716, 476] width 58 height 31
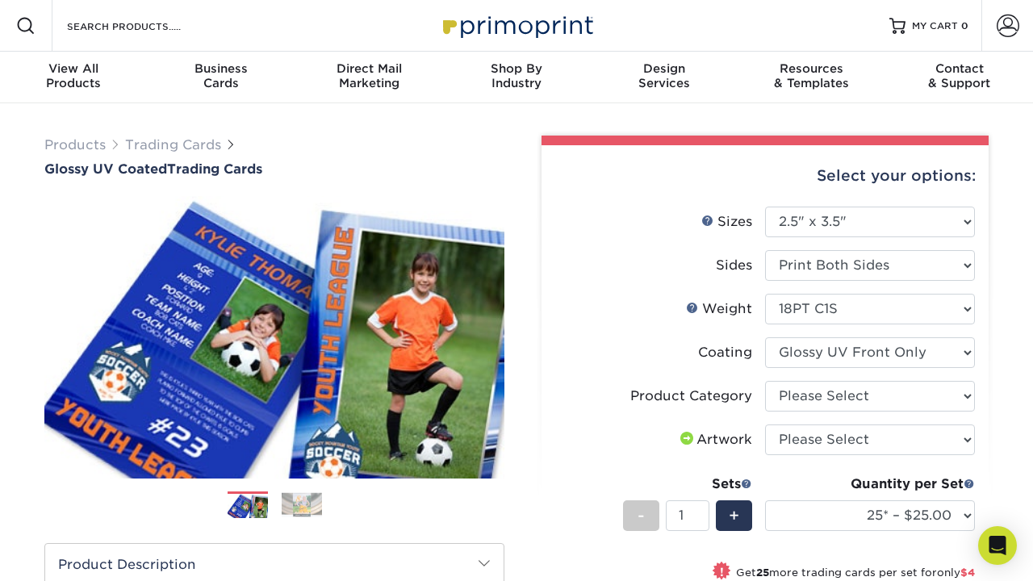
scroll to position [88, 0]
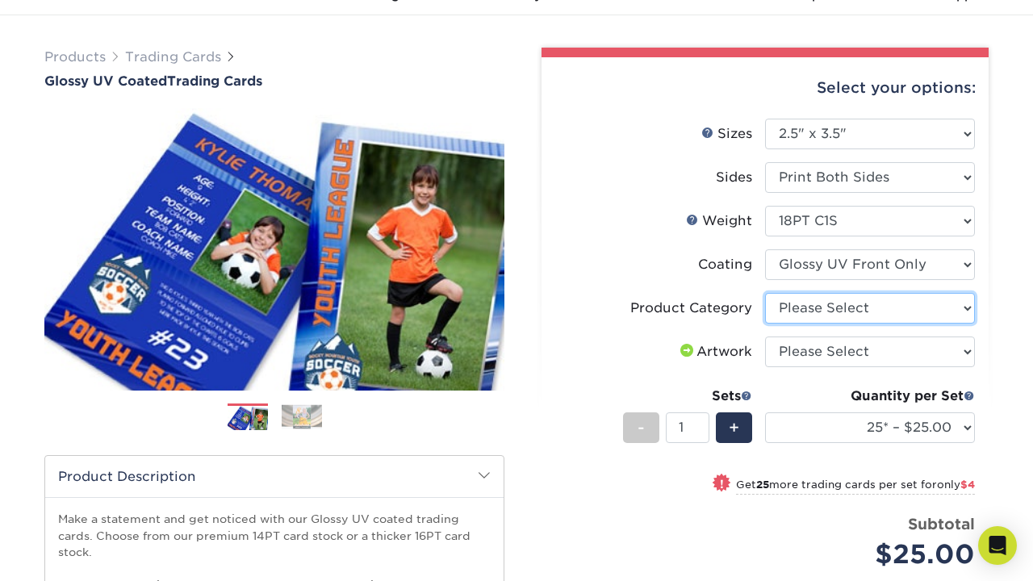
select select "c2f9bce9-36c2-409d-b101-c29d9d031e18"
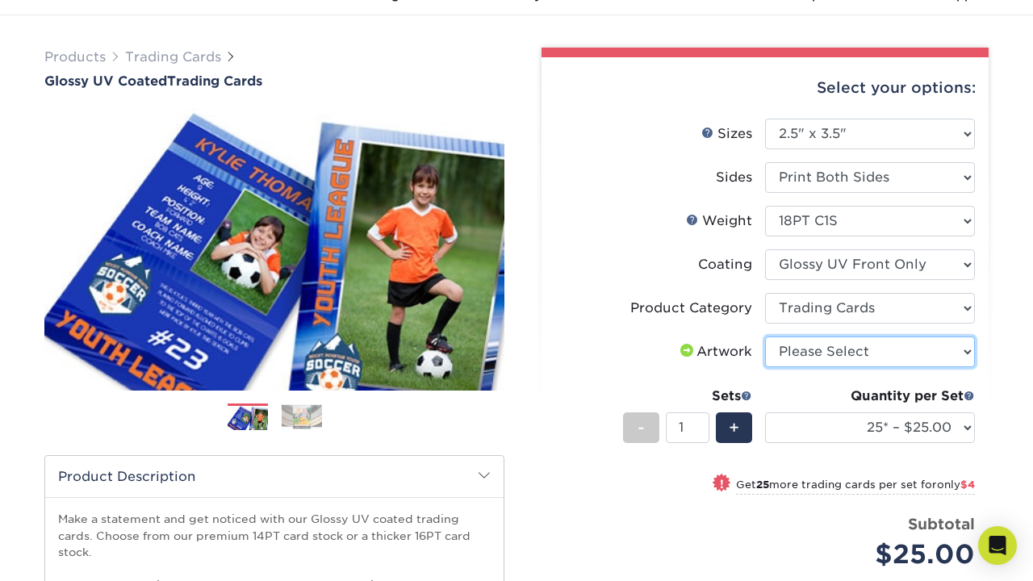
select select "upload"
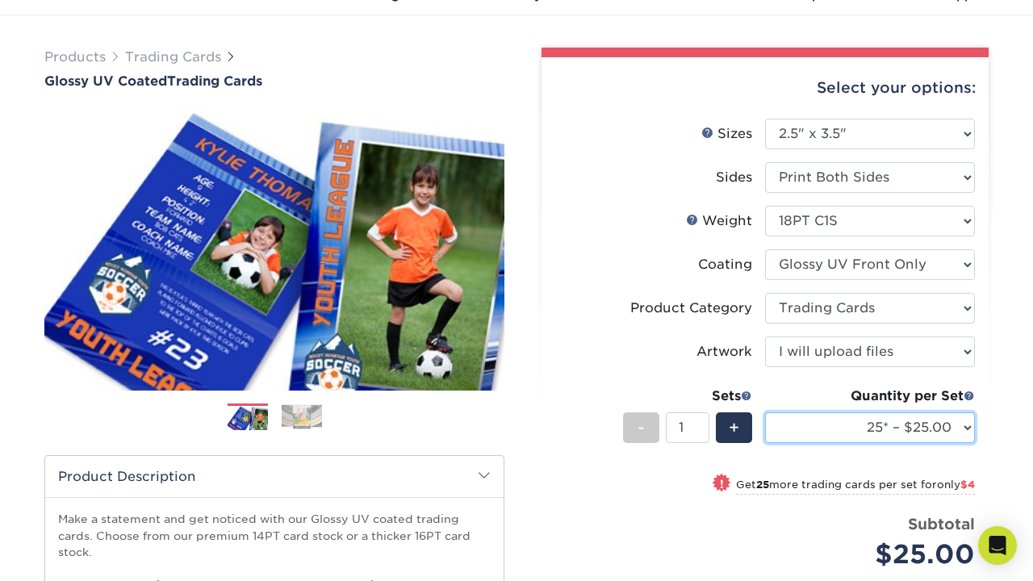
select select "250* – $48.00"
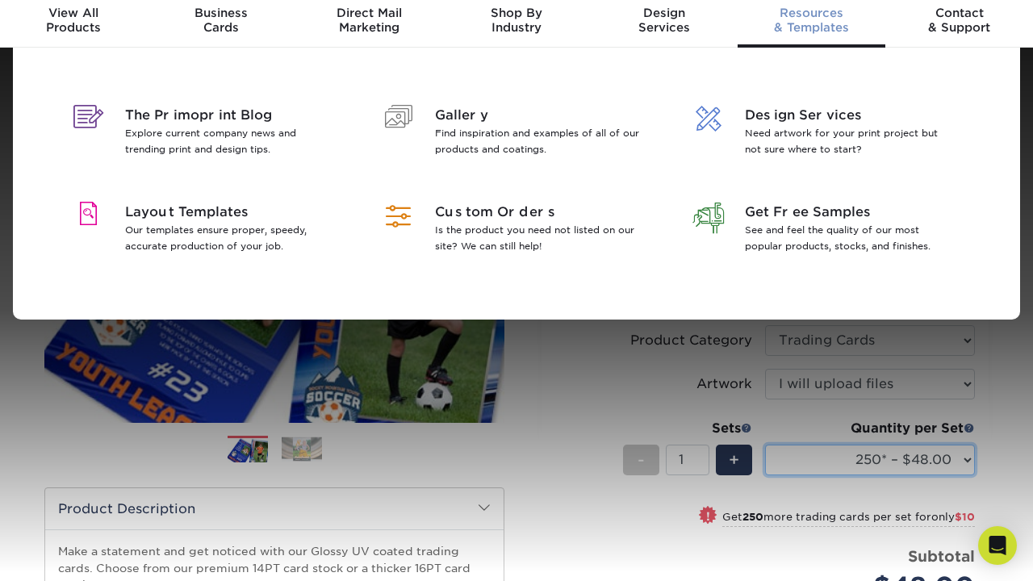
scroll to position [53, 0]
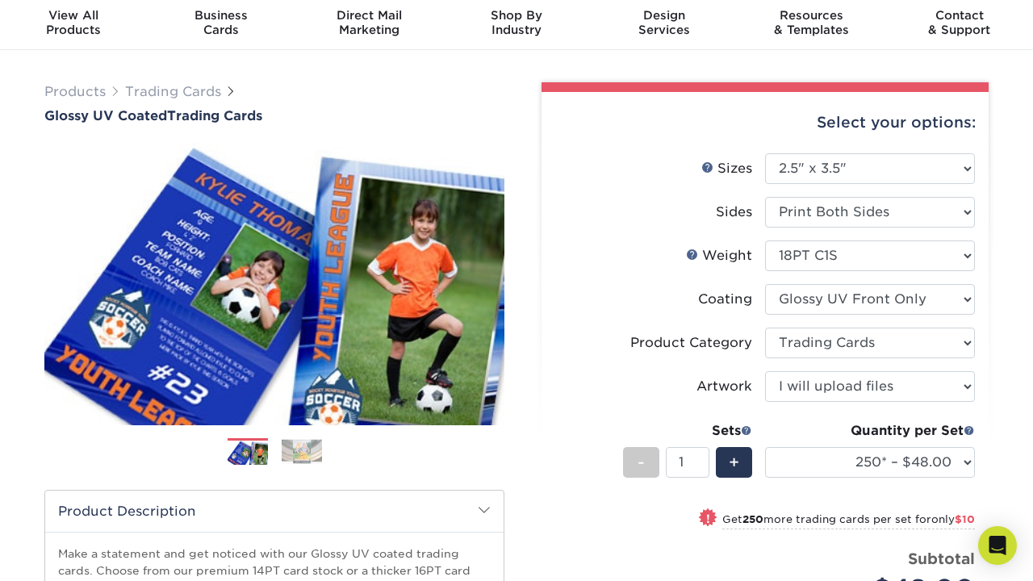
click at [603, 338] on label "Product Category" at bounding box center [660, 343] width 210 height 31
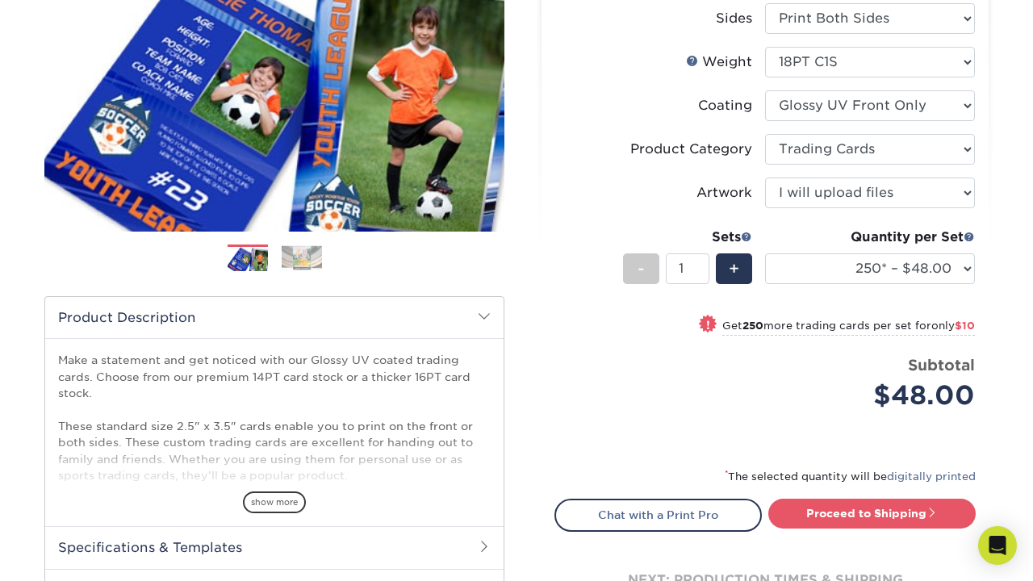
scroll to position [248, 0]
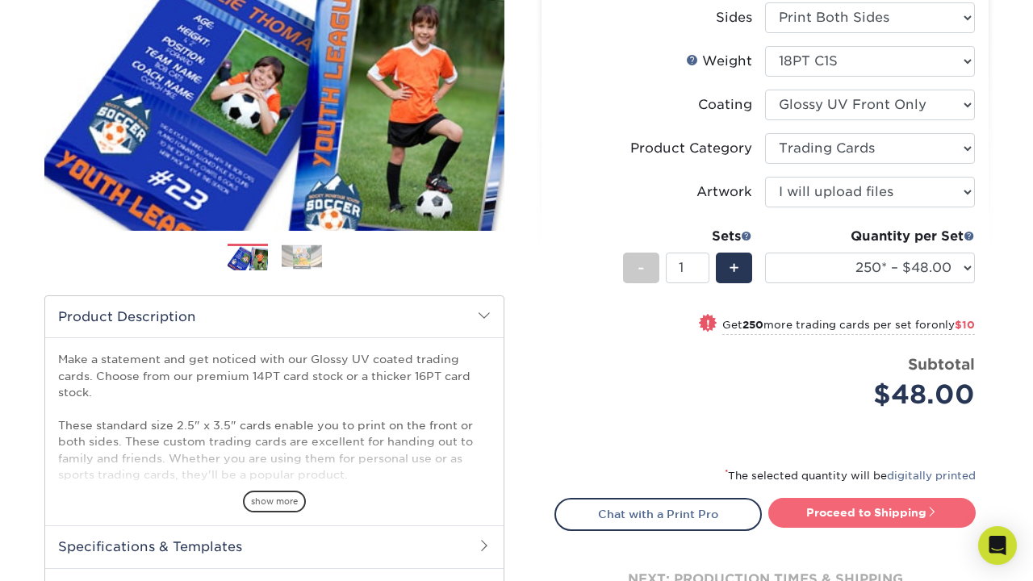
click at [801, 514] on link "Proceed to Shipping" at bounding box center [872, 512] width 207 height 29
type input "Set 1"
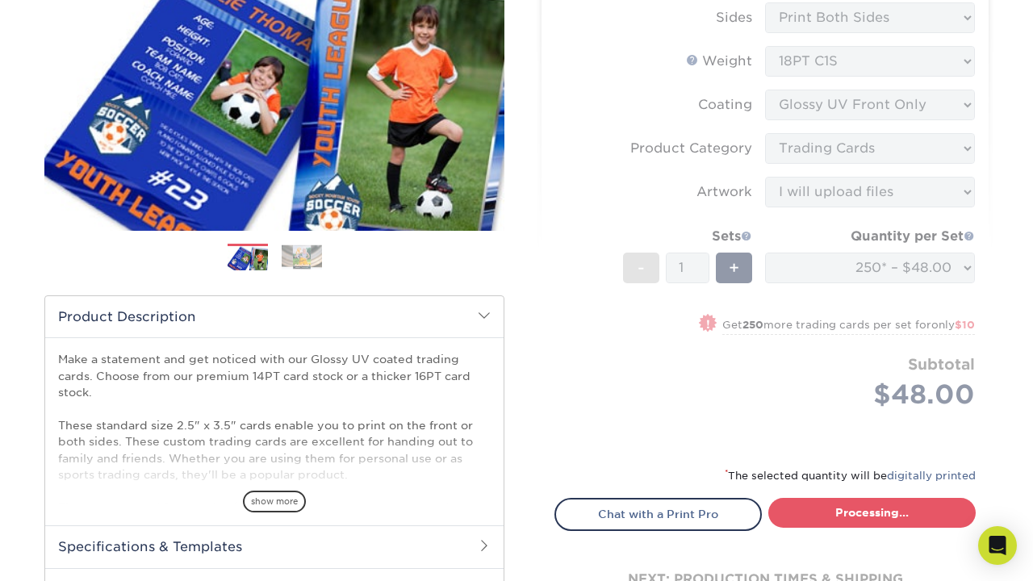
select select "f7cdf0bb-4f0d-4a12-bfed-4ea69d747644"
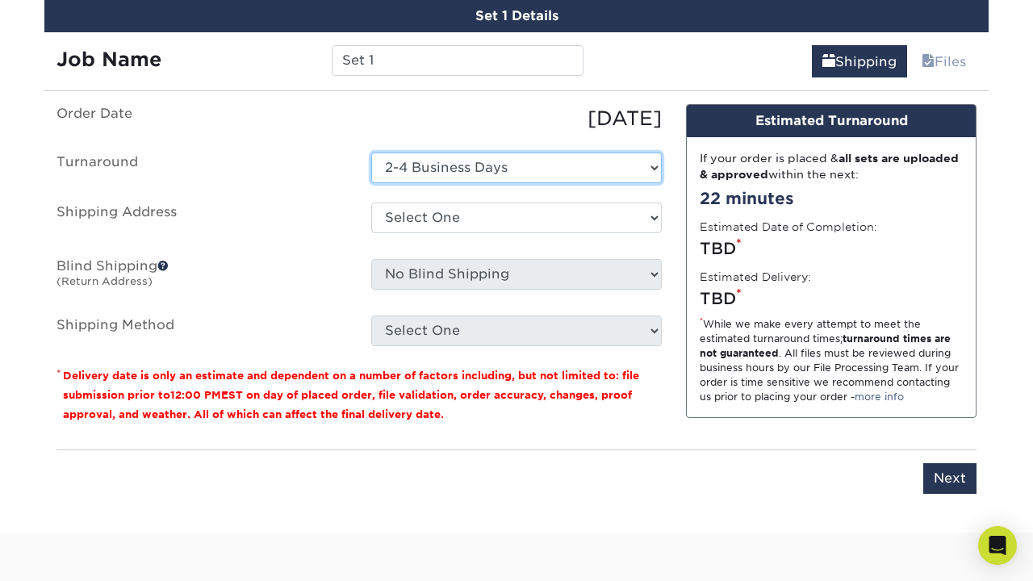
scroll to position [1401, 0]
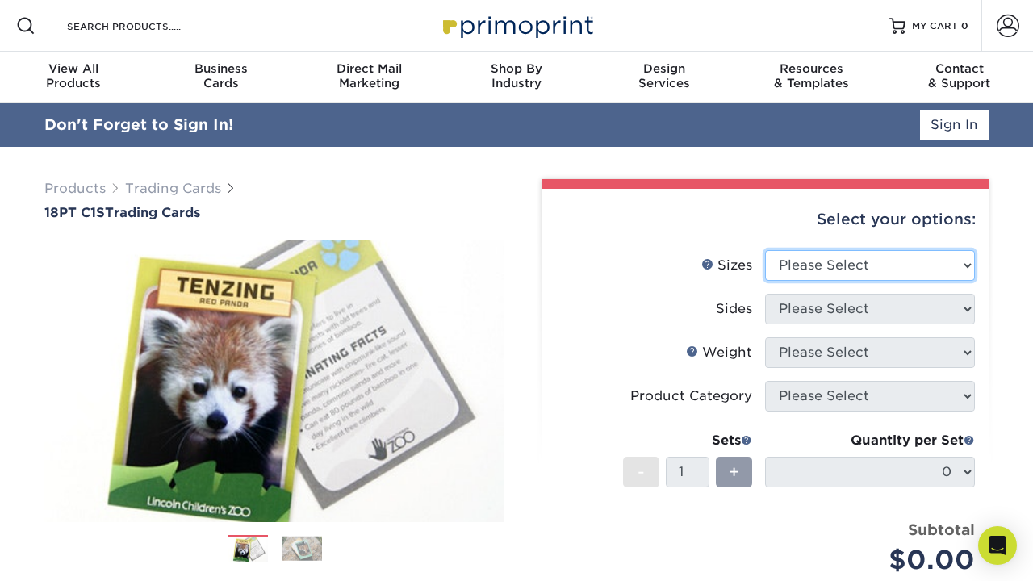
select select "2.50x3.50"
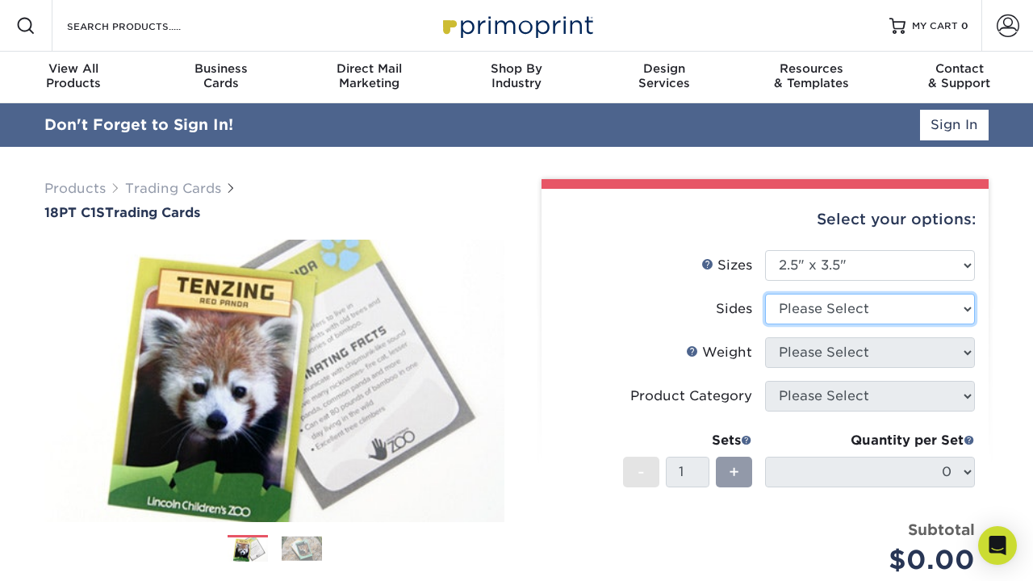
select select "13abbda7-1d64-4f25-8bb2-c179b224825d"
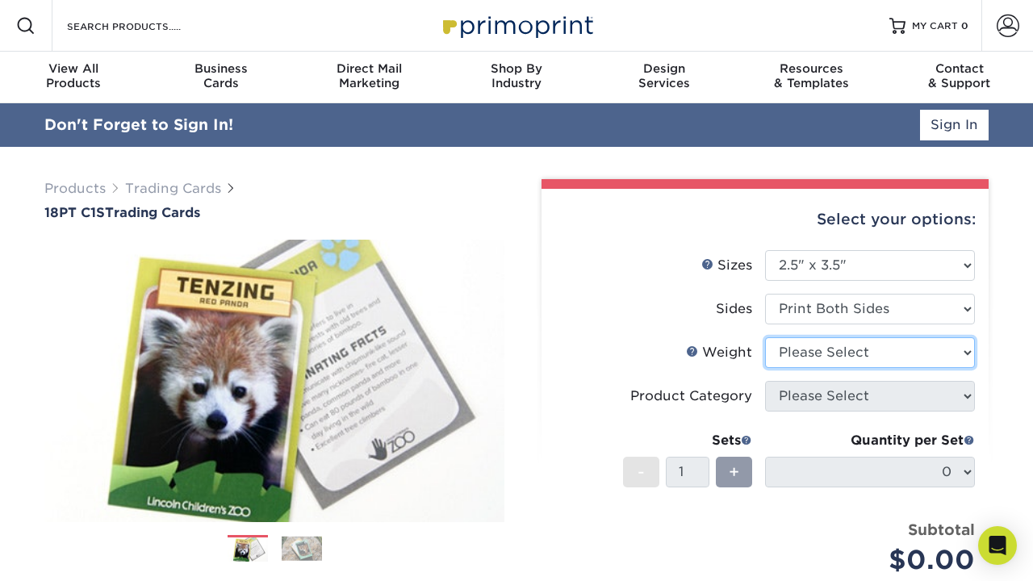
select select "18PTC1S"
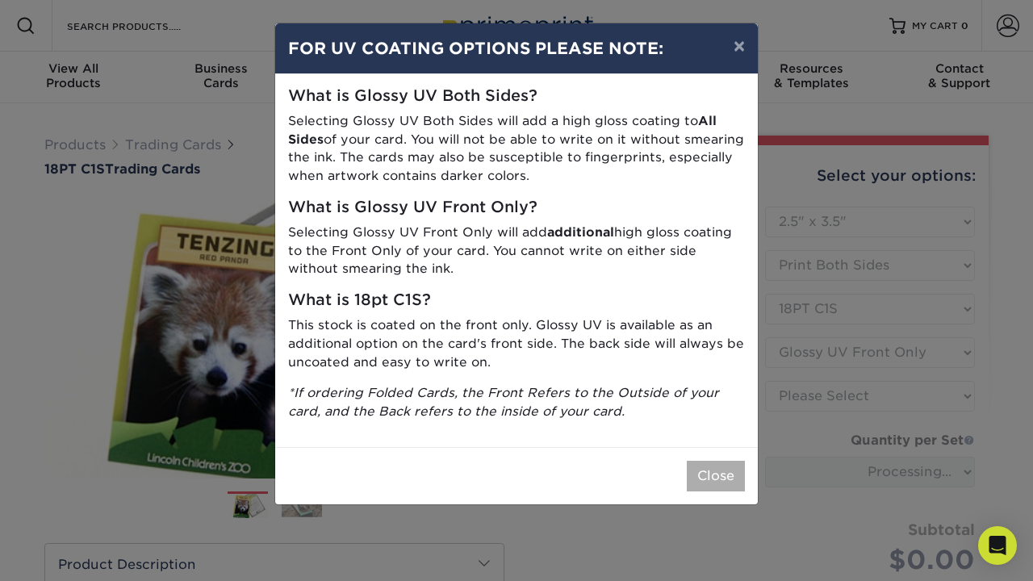
click at [718, 461] on button "Close" at bounding box center [716, 476] width 58 height 31
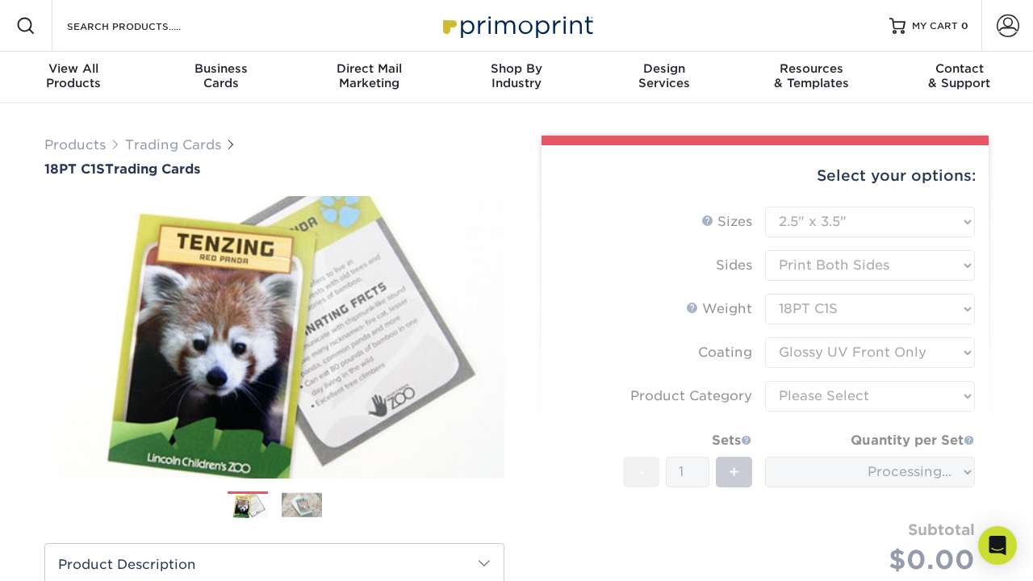
click at [794, 347] on form "Sizes Help Sizes Please Select 2.5" x 3.5" Sides Please Select 18PT C1S" at bounding box center [765, 410] width 421 height 406
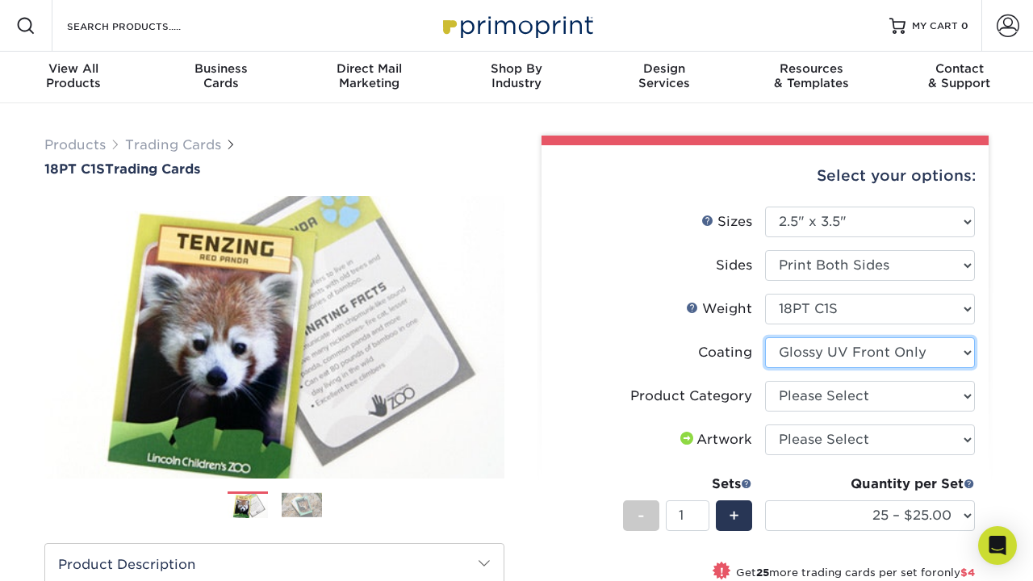
select select "3e7618de-abca-4bda-9f97-8b9129e913d8"
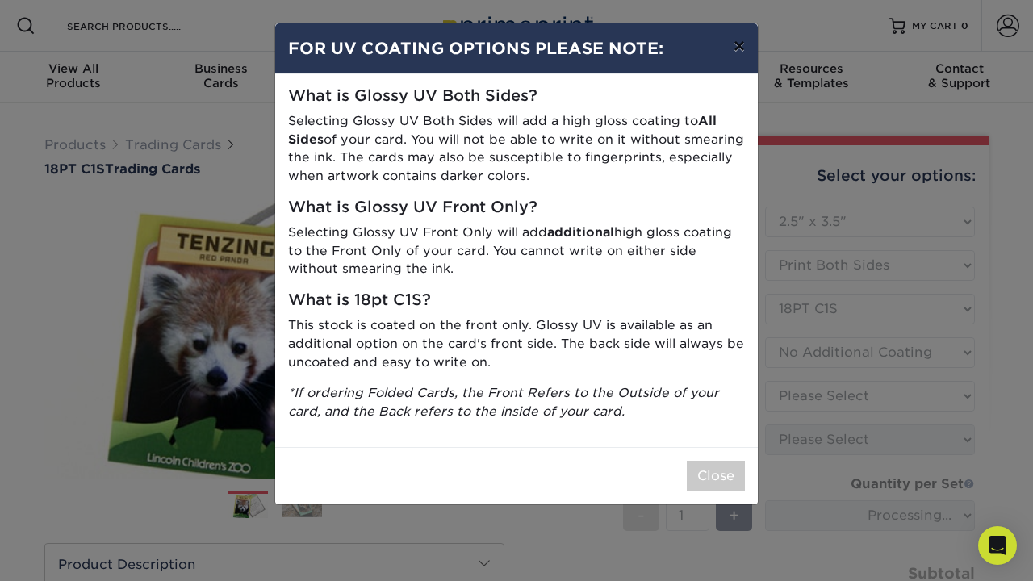
click at [737, 44] on button "×" at bounding box center [739, 45] width 37 height 45
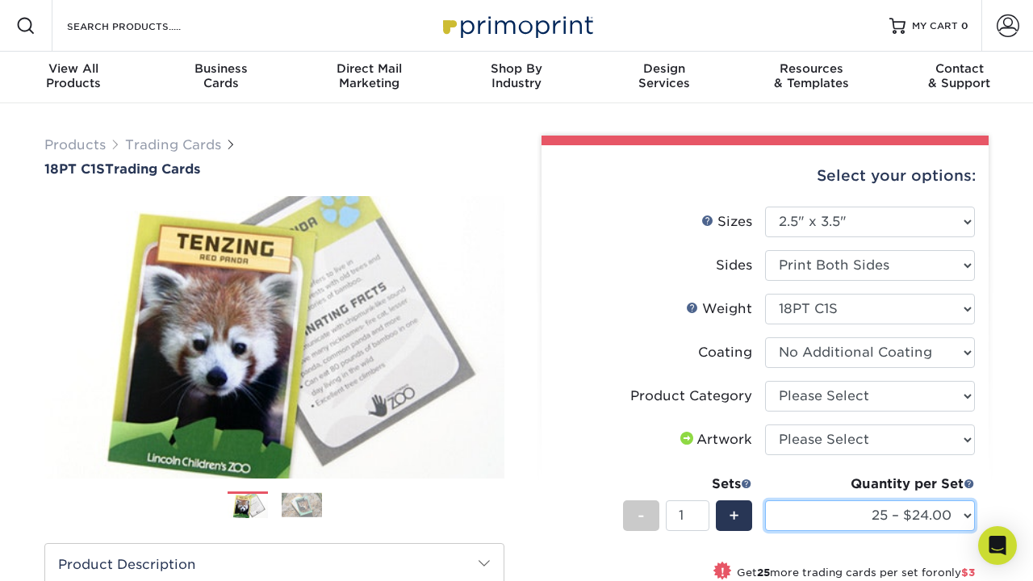
select select "250 – $45.00"
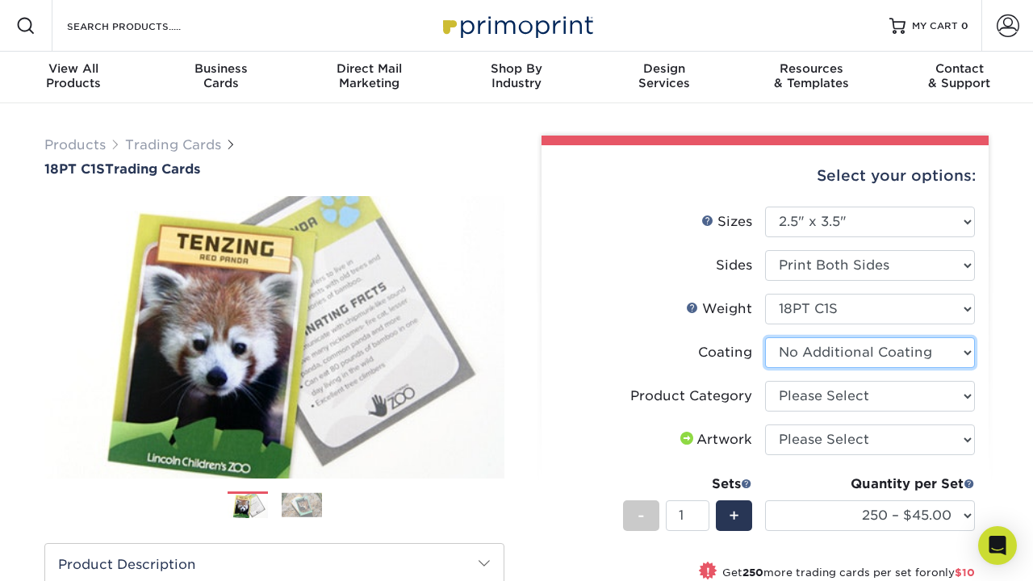
select select "1e8116af-acfc-44b1-83dc-8181aa338834"
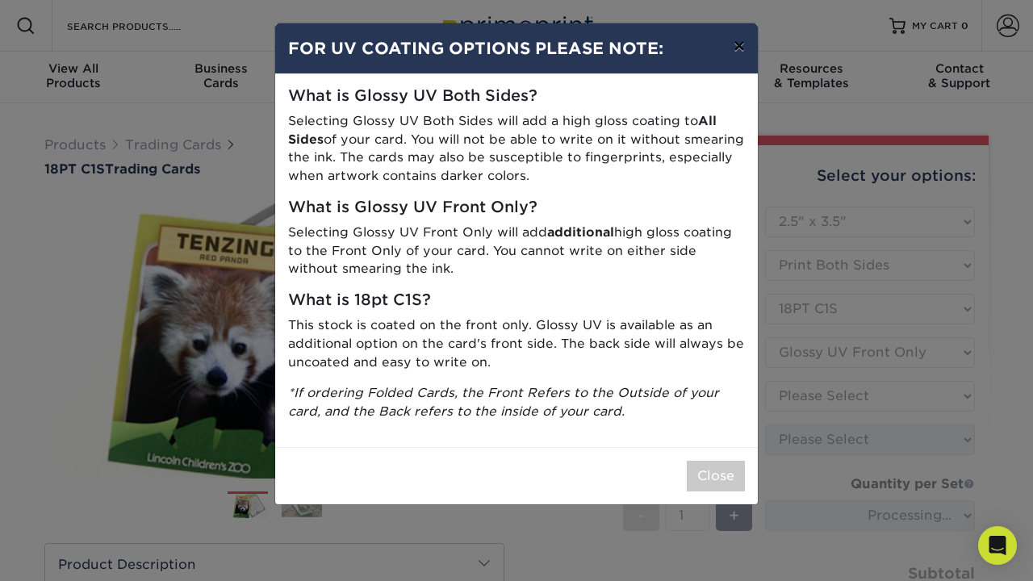
click at [735, 56] on button "×" at bounding box center [739, 45] width 37 height 45
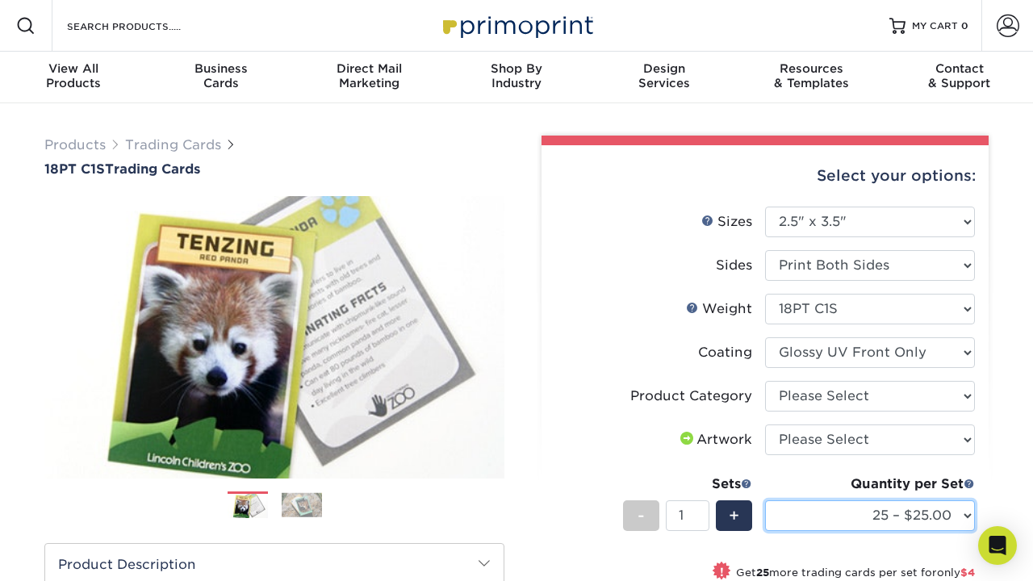
select select "250 – $48.00"
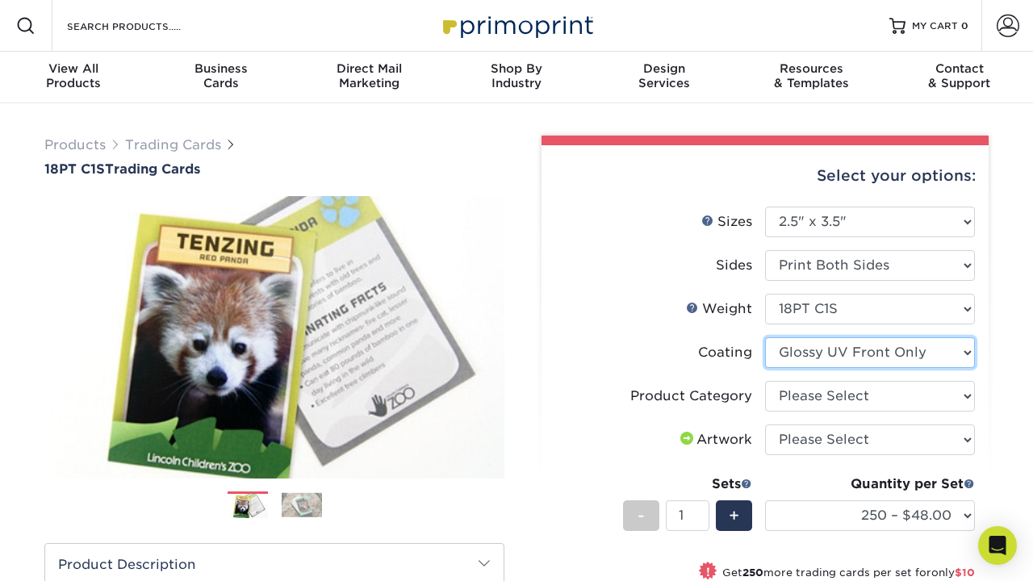
select select "3e7618de-abca-4bda-9f97-8b9129e913d8"
select select "-1"
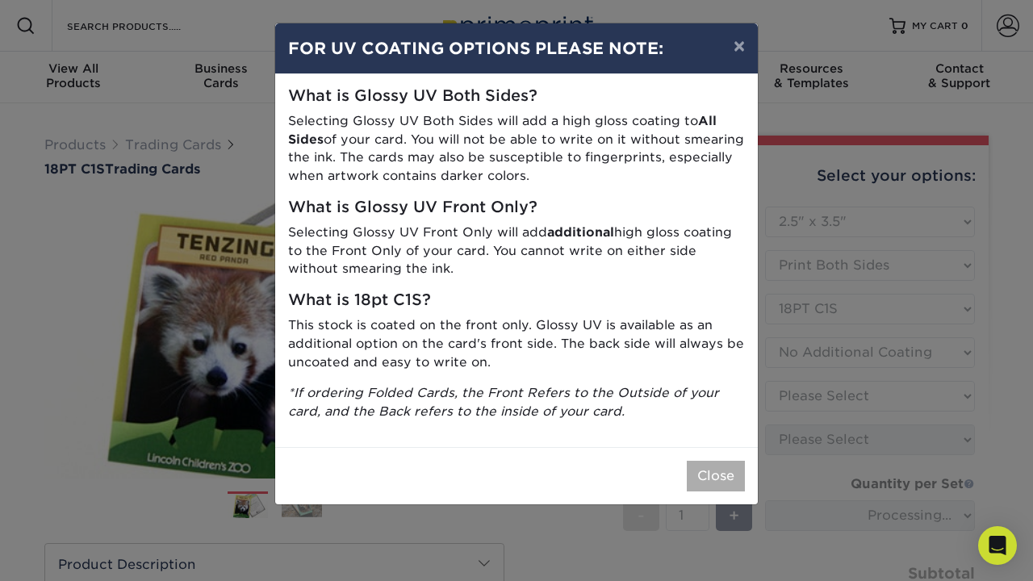
click at [721, 467] on button "Close" at bounding box center [716, 476] width 58 height 31
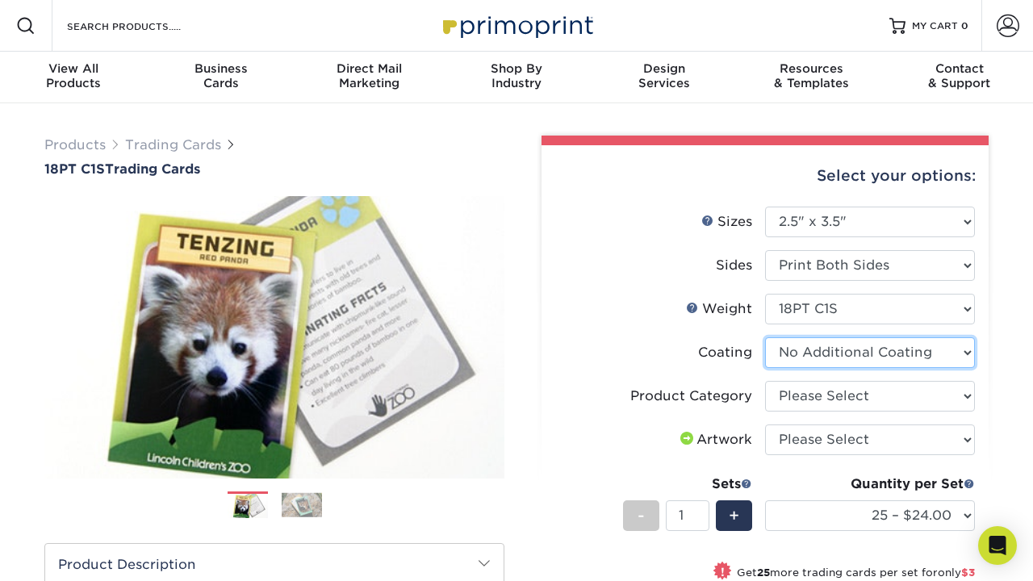
select select "1e8116af-acfc-44b1-83dc-8181aa338834"
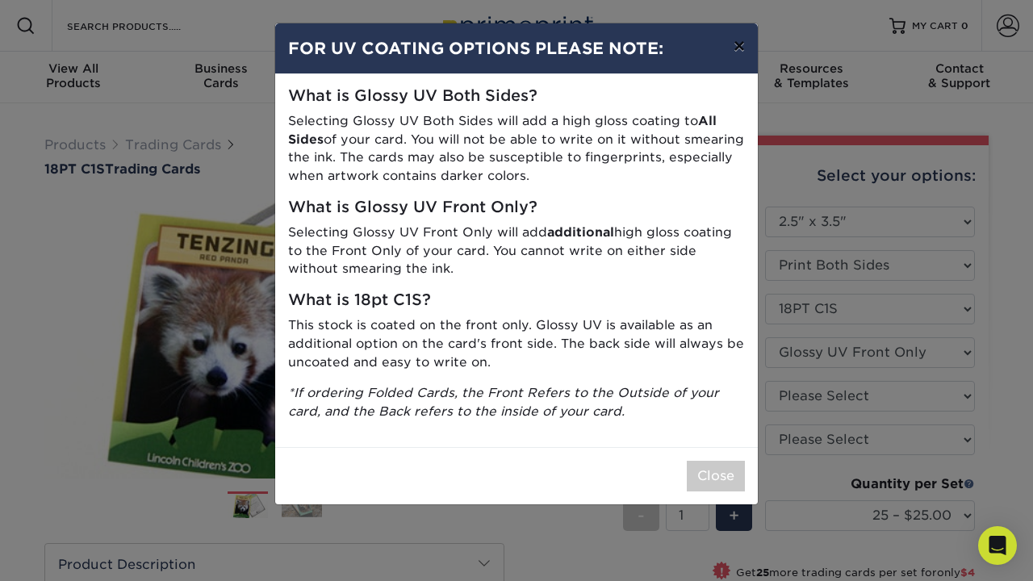
click at [738, 44] on button "×" at bounding box center [739, 45] width 37 height 45
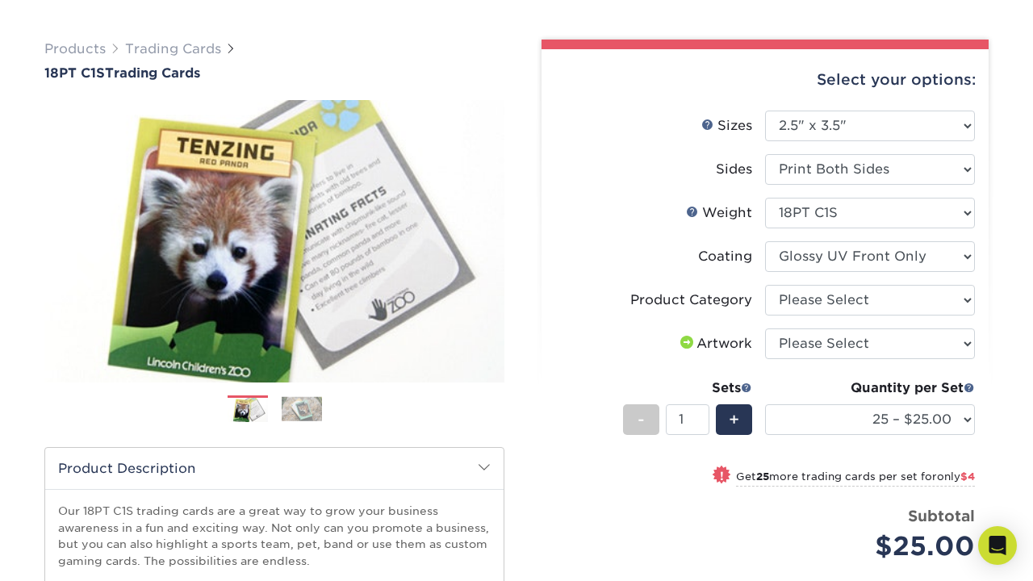
scroll to position [100, 0]
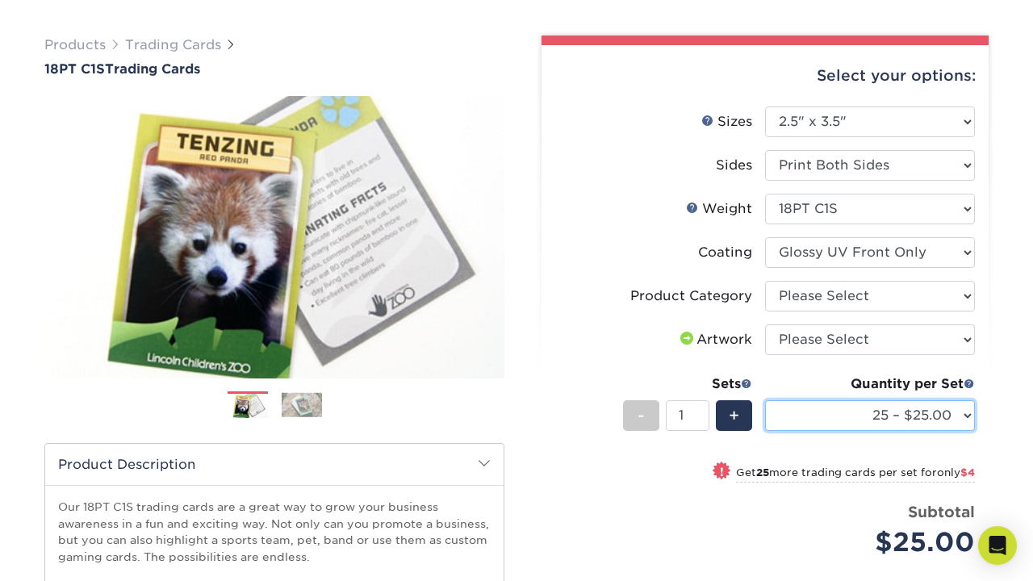
select select "500 – $58.00"
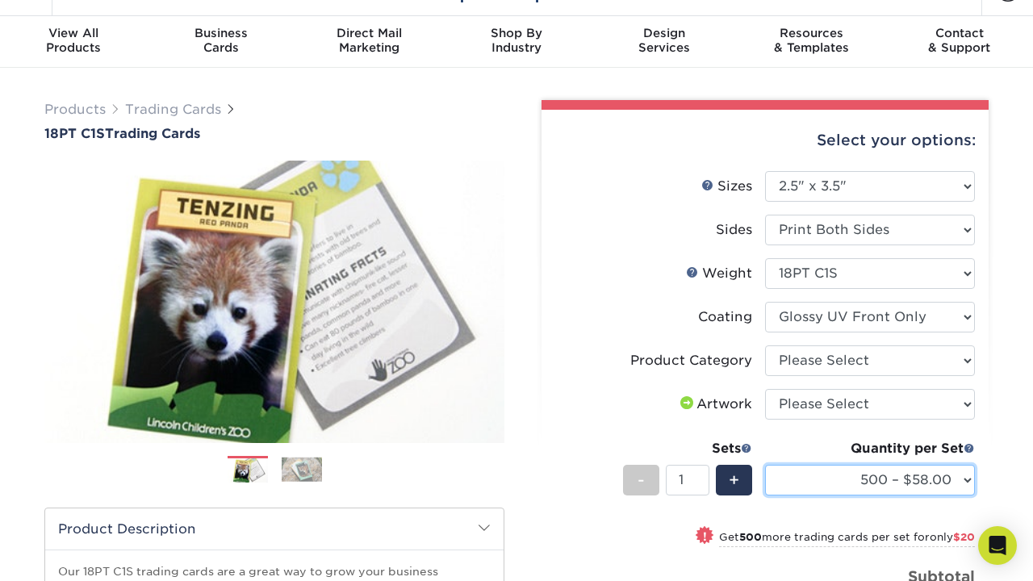
scroll to position [41, 0]
